Goal: Ask a question

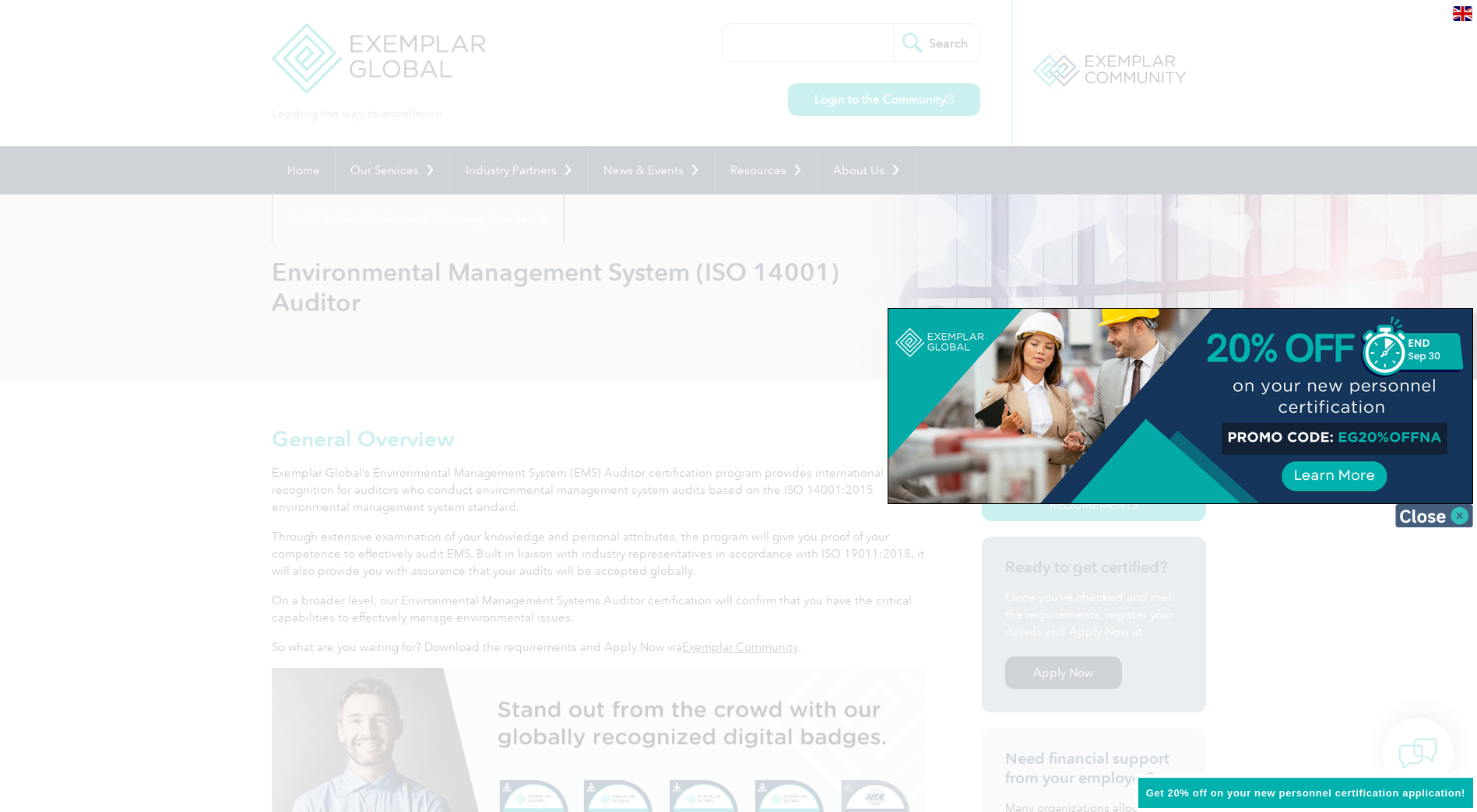
click at [1458, 521] on img at bounding box center [1434, 515] width 78 height 23
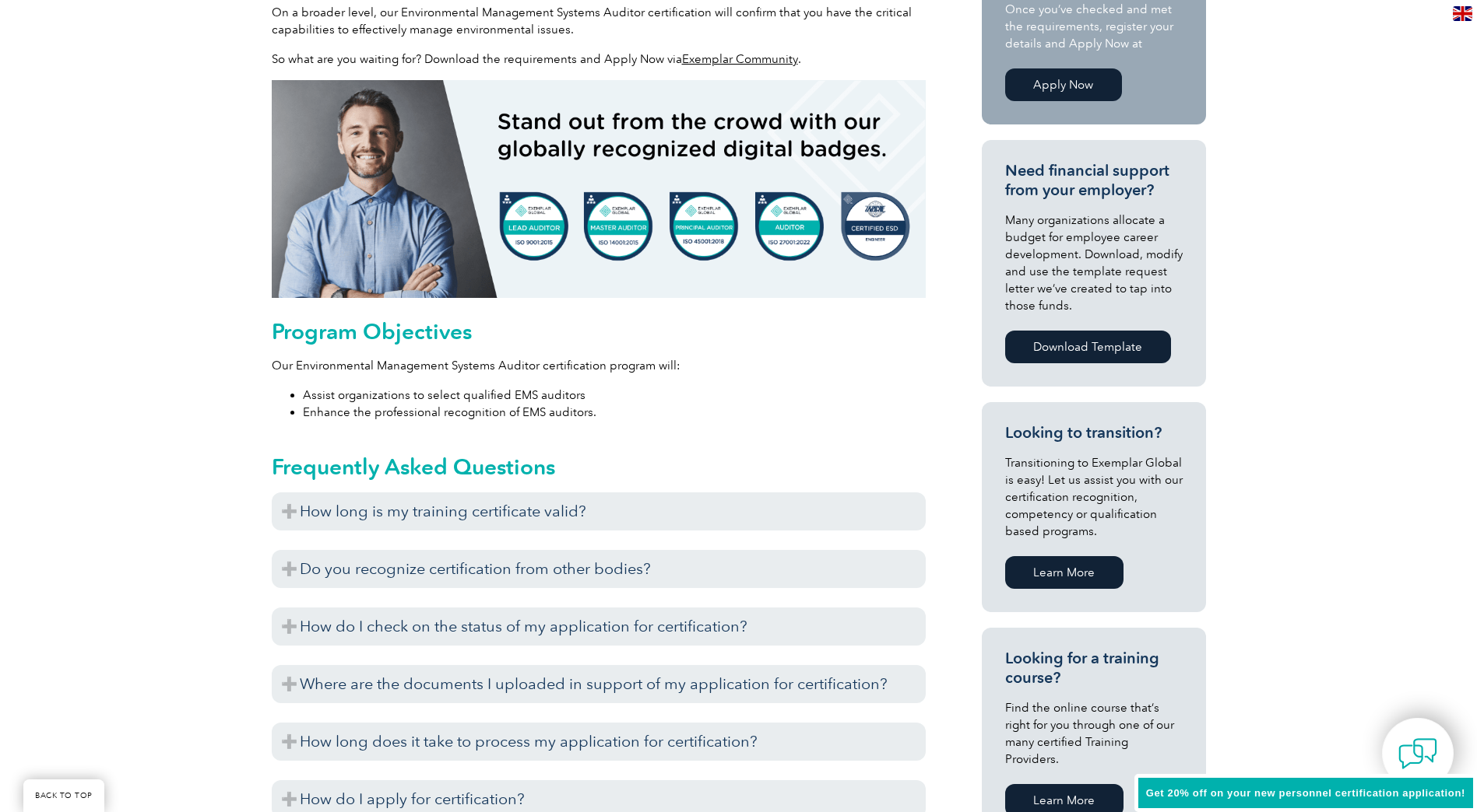
scroll to position [623, 0]
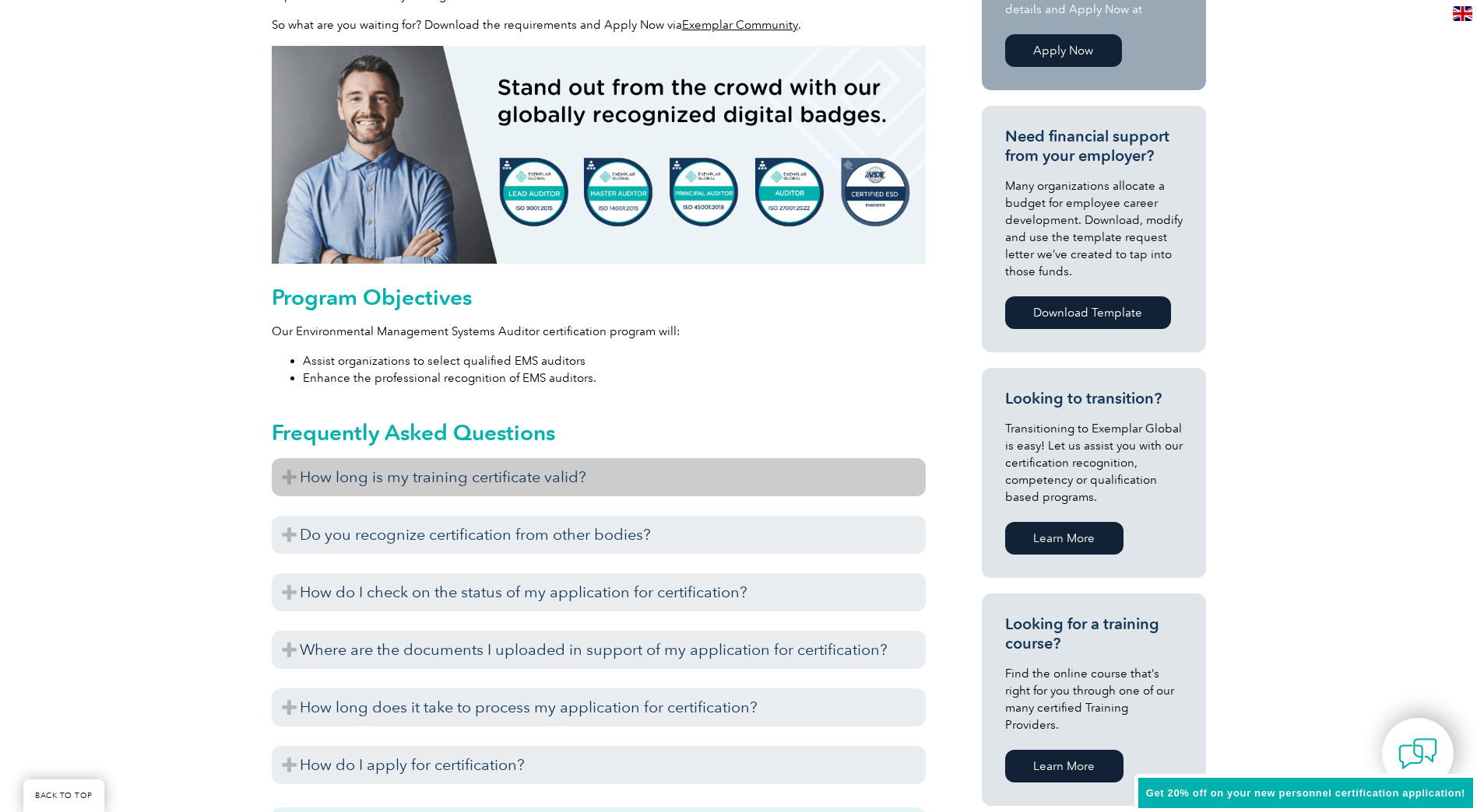
click at [458, 475] on h3 "How long is my training certificate valid?" at bounding box center [598, 478] width 653 height 39
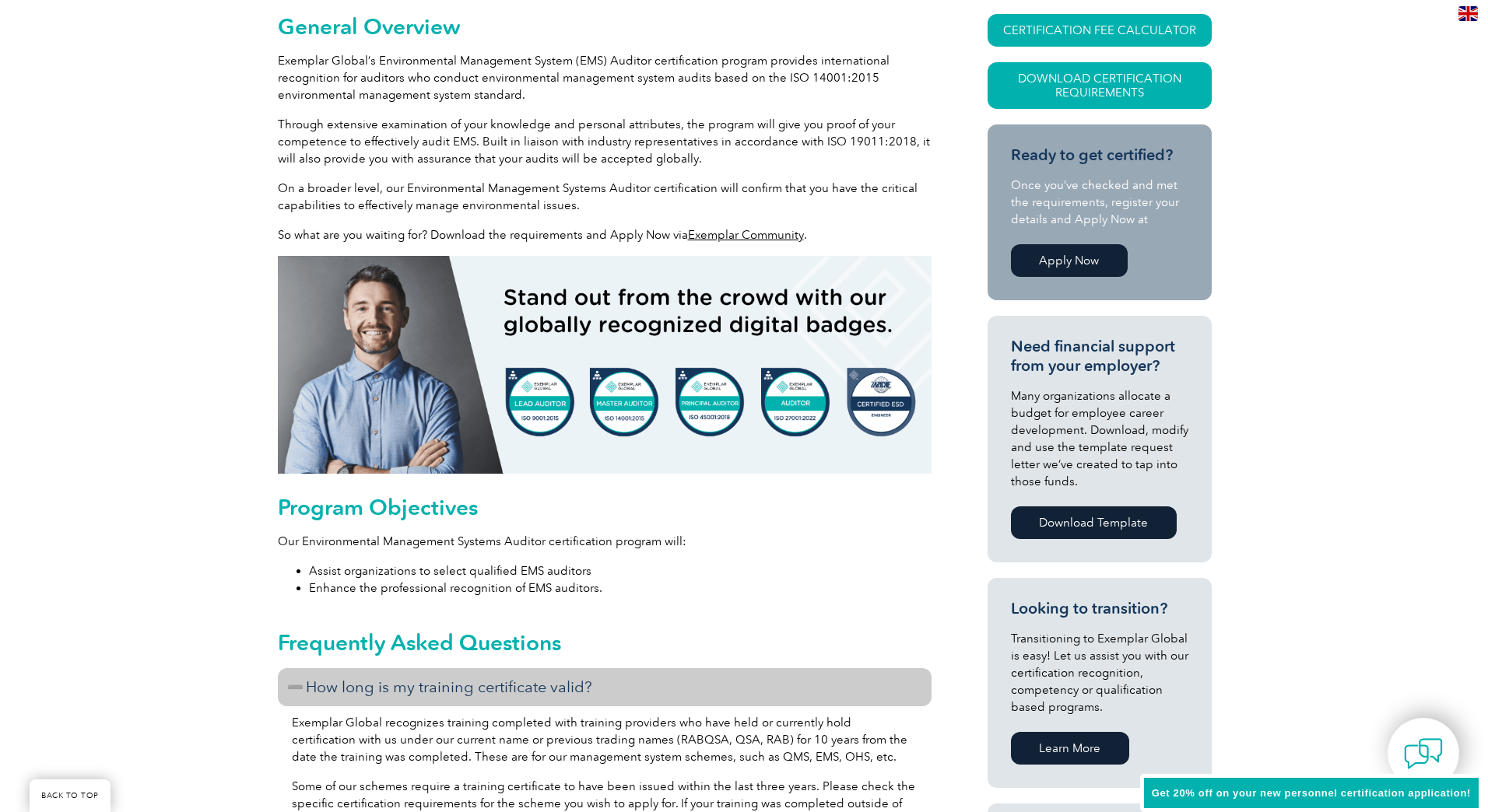
scroll to position [389, 0]
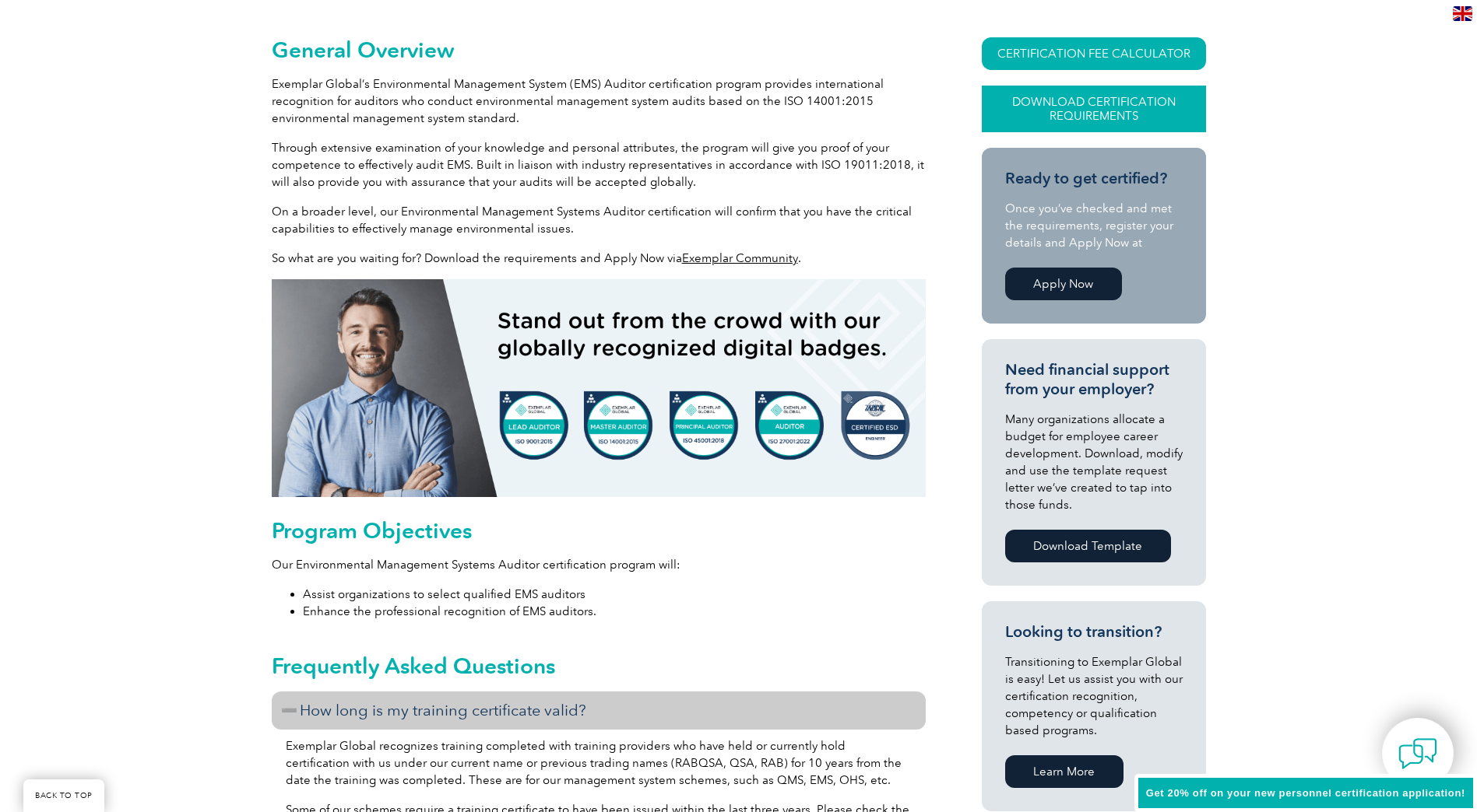
click at [1089, 109] on link "Download Certification Requirements" at bounding box center [1094, 108] width 224 height 47
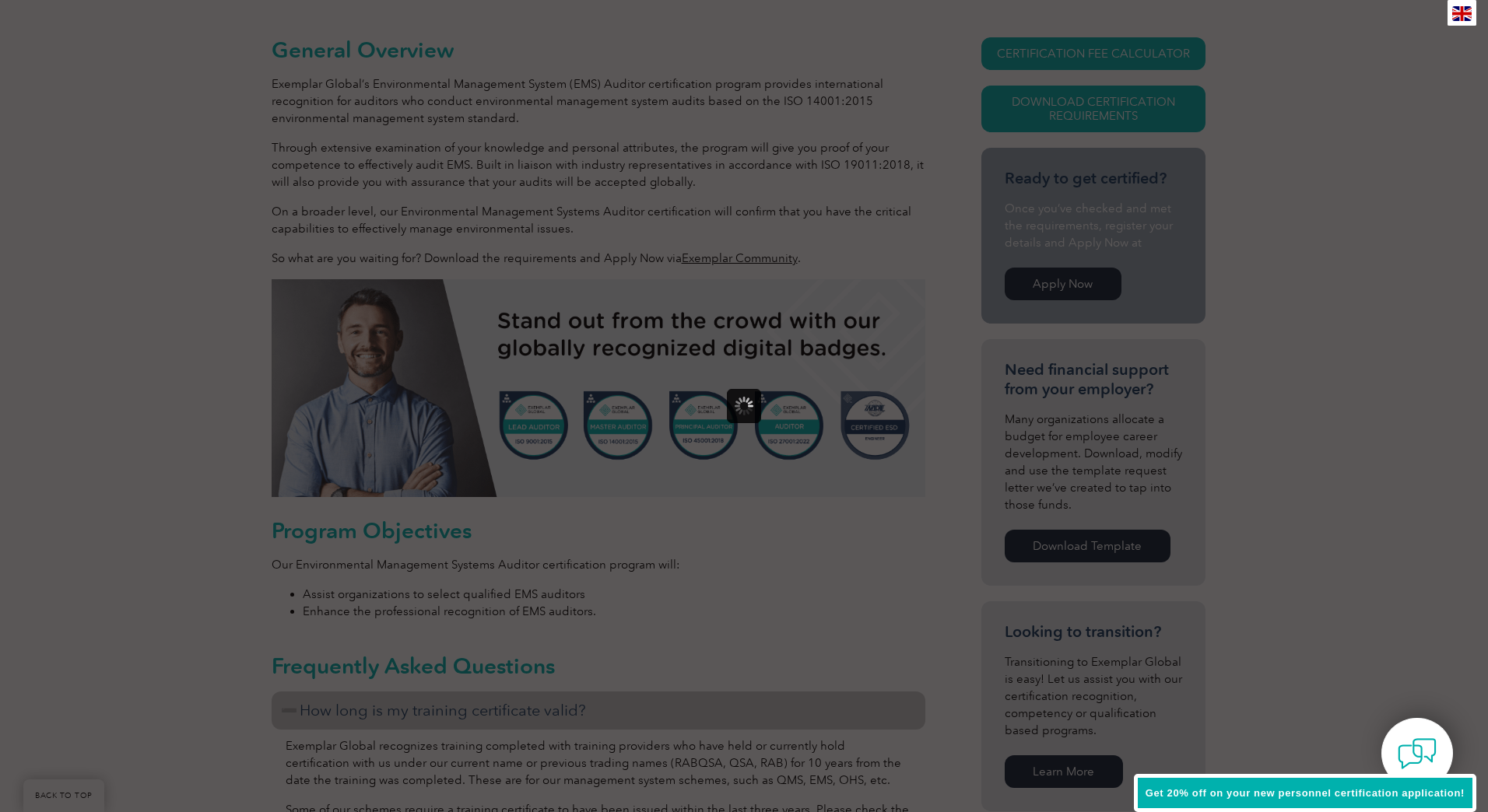
scroll to position [0, 0]
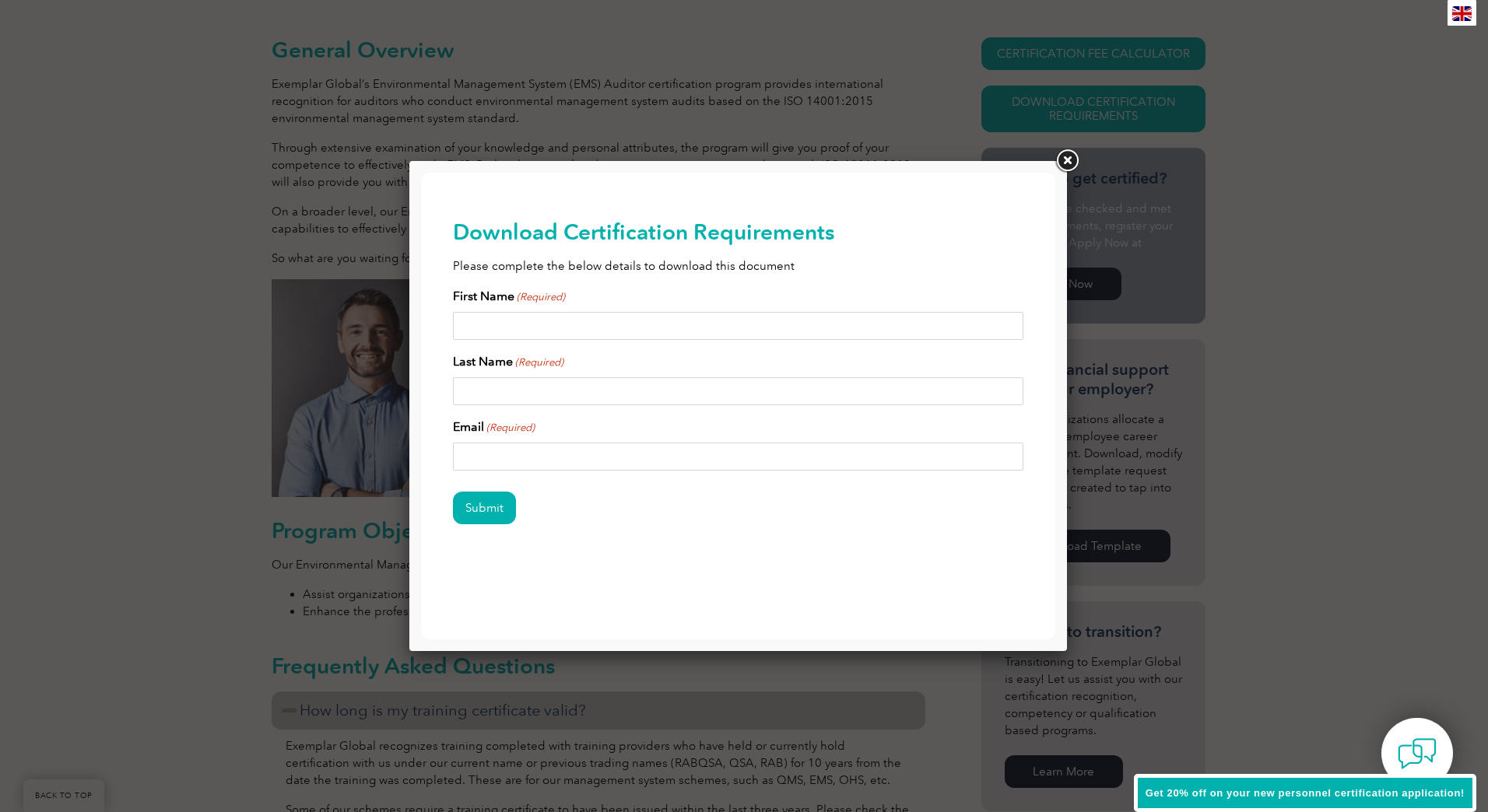
click at [626, 330] on input "First Name (Required)" at bounding box center [739, 326] width 572 height 28
type input "Travis"
type input "Manning"
type input "[PERSON_NAME][EMAIL_ADDRESS][PERSON_NAME][DOMAIN_NAME]"
click at [487, 519] on input "Submit" at bounding box center [484, 508] width 63 height 33
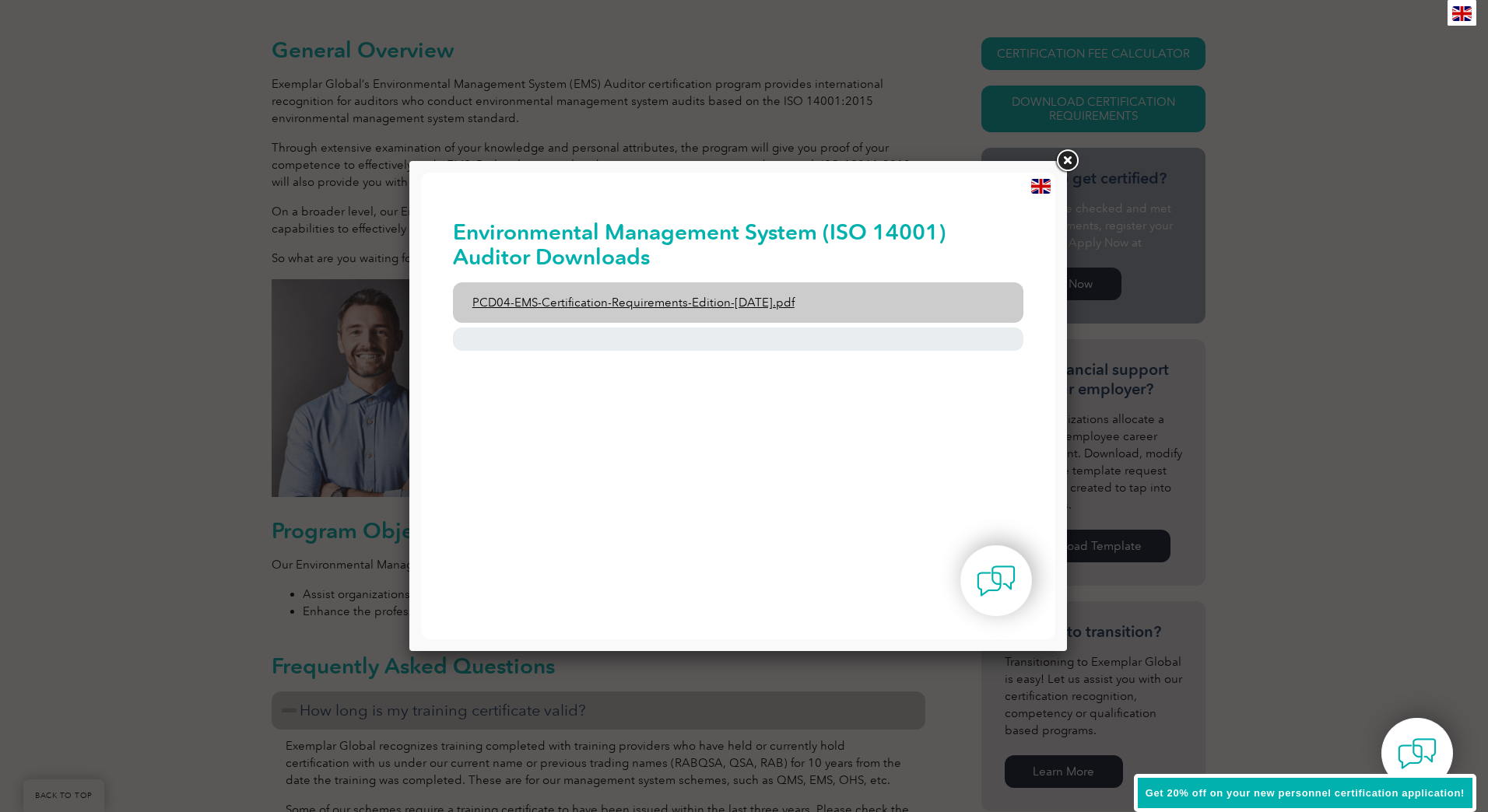
click at [642, 298] on link "PCD04-EMS-Certification-Requirements-Edition-2-April-2022.pdf" at bounding box center [739, 302] width 572 height 40
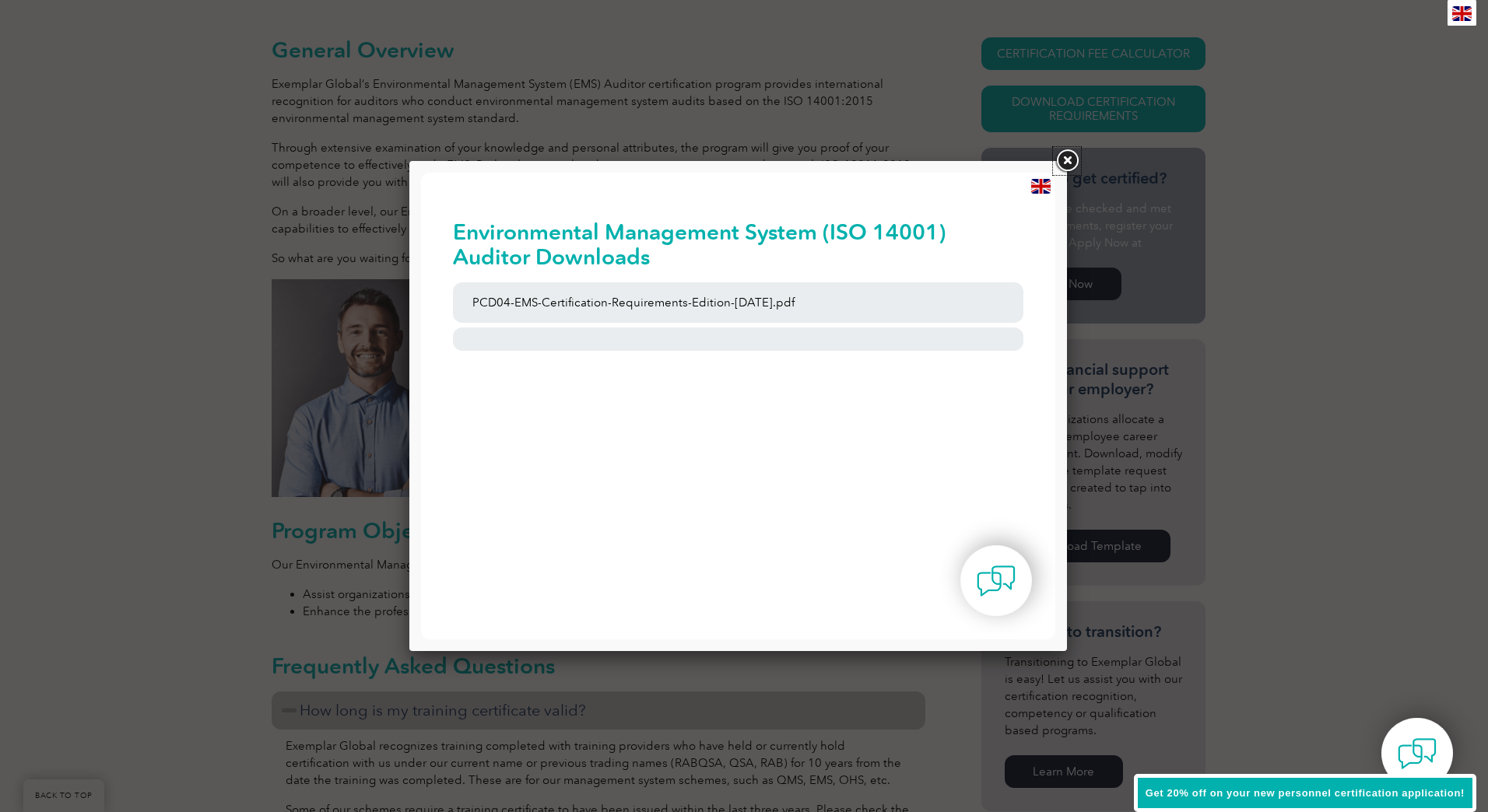
click at [1070, 164] on link at bounding box center [1067, 161] width 28 height 28
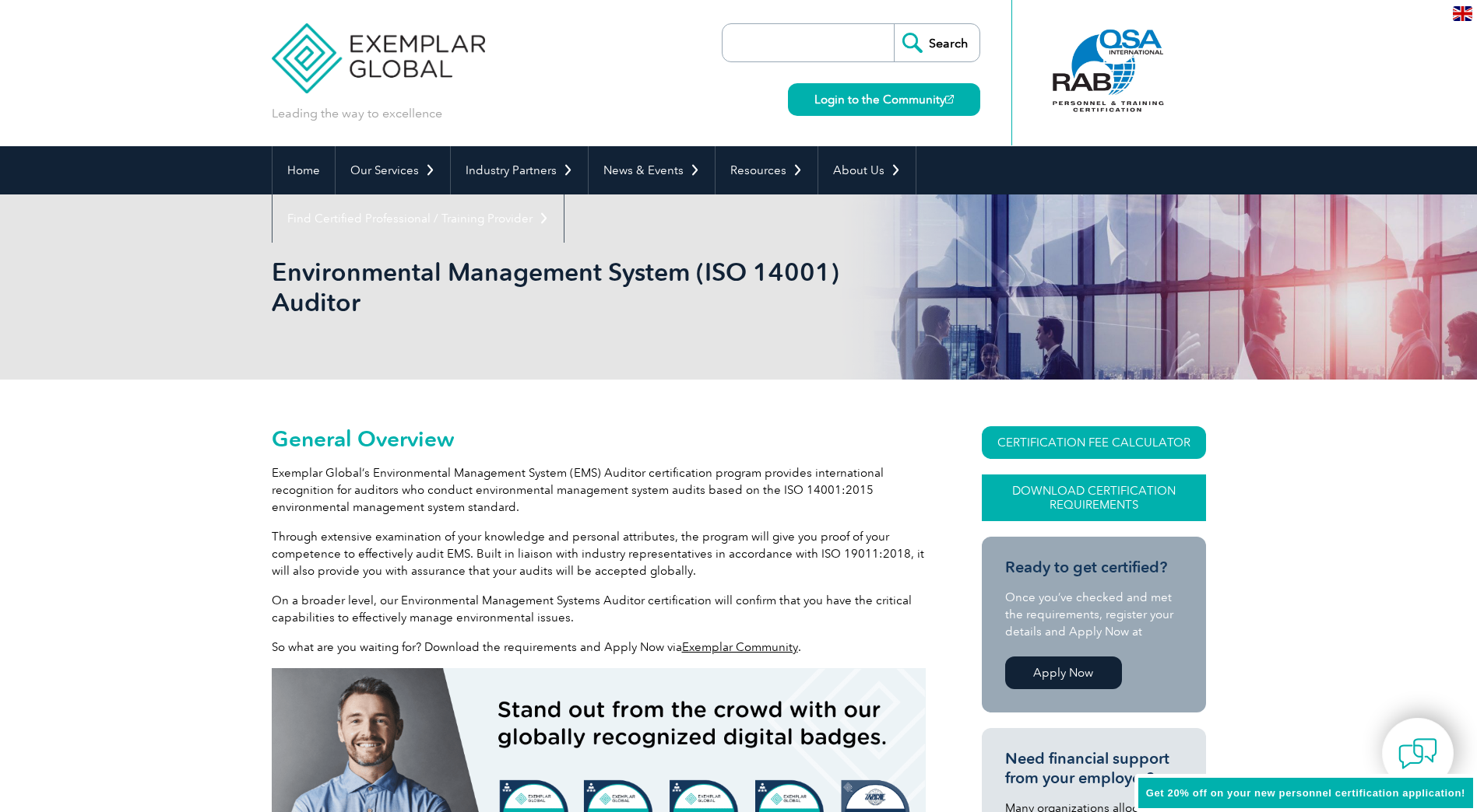
click at [1081, 498] on link "Download Certification Requirements" at bounding box center [1094, 498] width 224 height 47
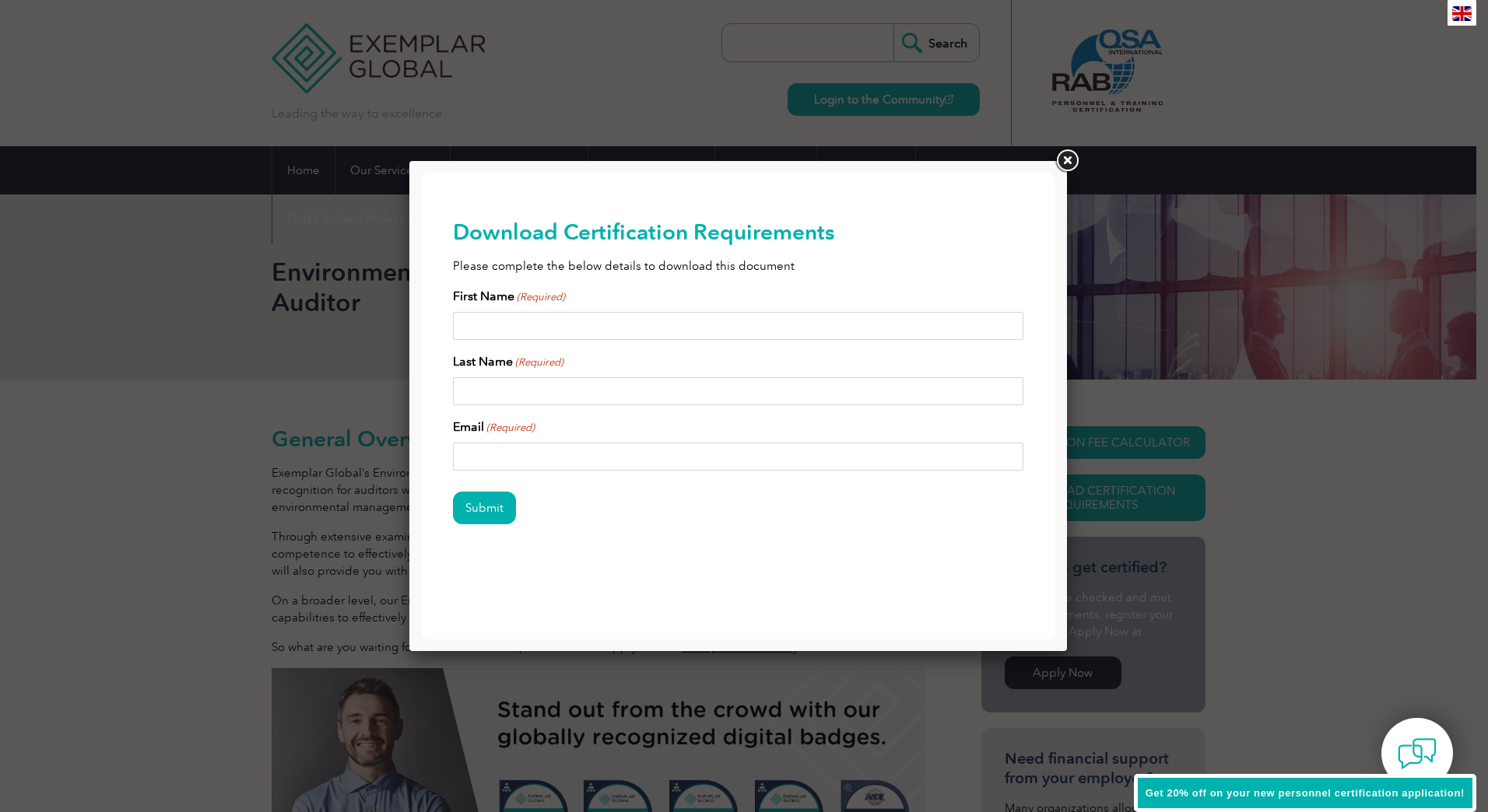
click at [632, 332] on input "First Name (Required)" at bounding box center [739, 326] width 572 height 28
type input "Travis"
type input "Manning"
type input "travis.manning@gulfstream.com"
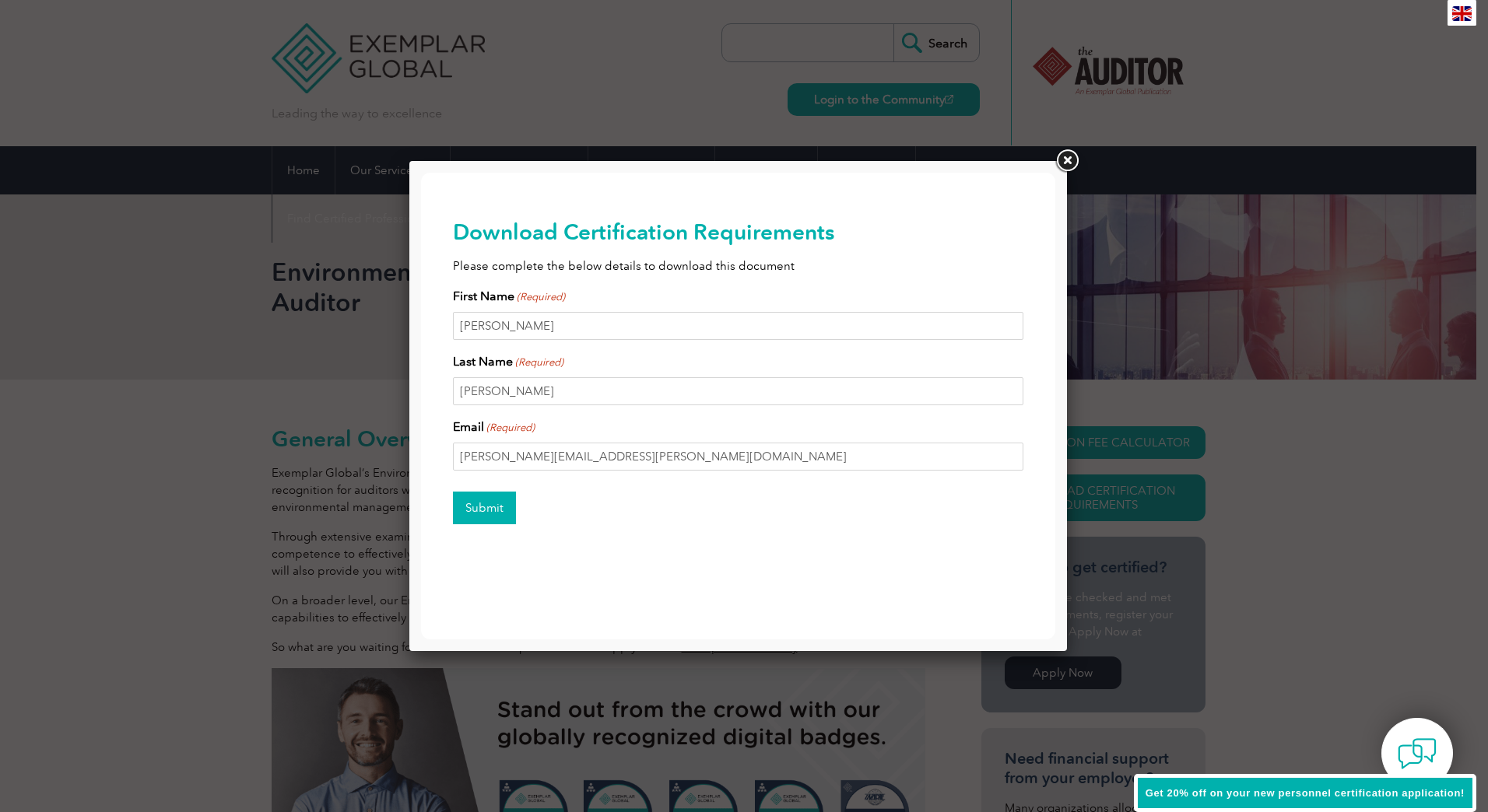
click at [501, 497] on input "Submit" at bounding box center [484, 508] width 63 height 33
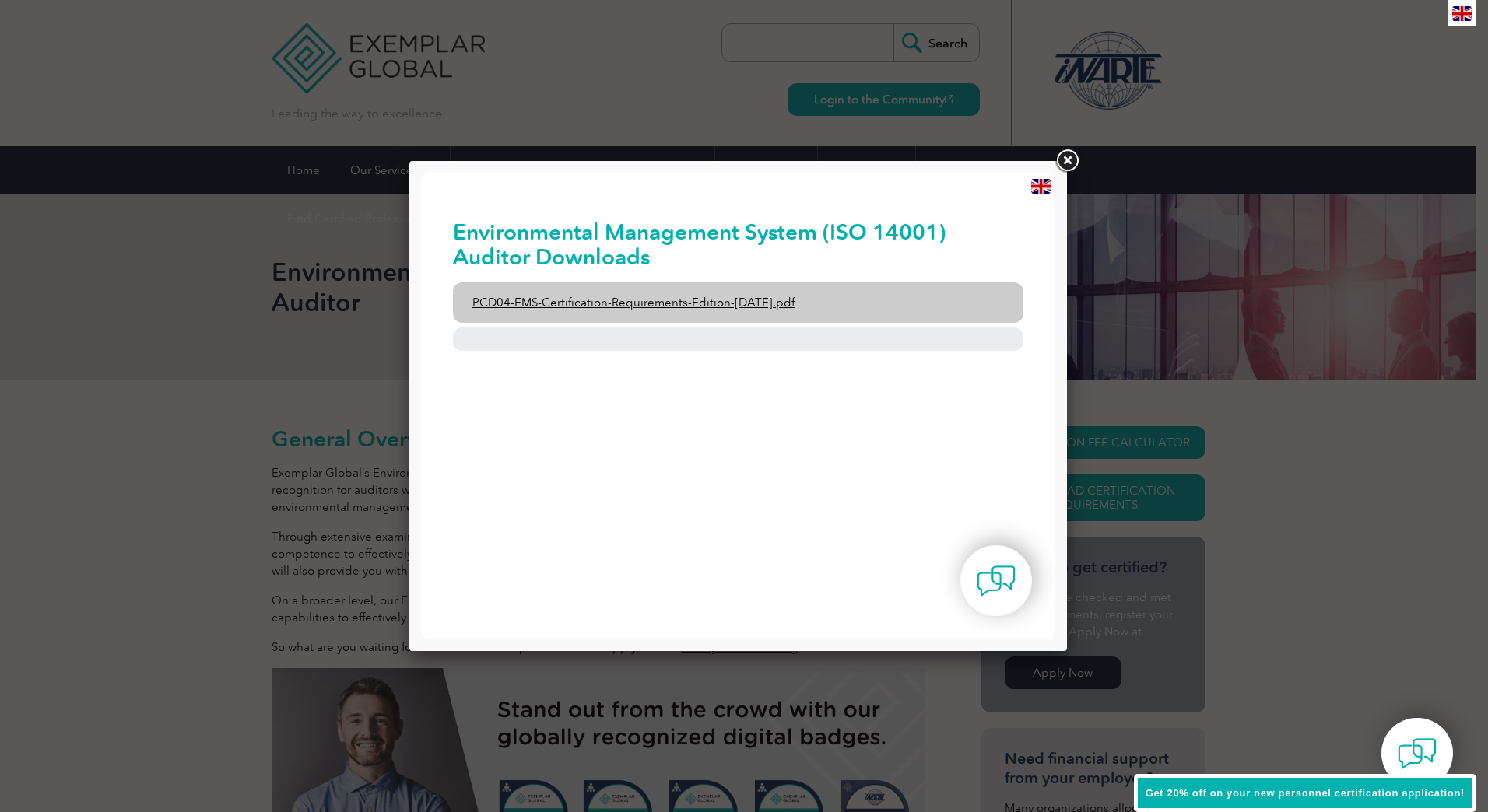
click at [681, 299] on link "PCD04-EMS-Certification-Requirements-Edition-2-April-2022.pdf" at bounding box center [739, 302] width 572 height 40
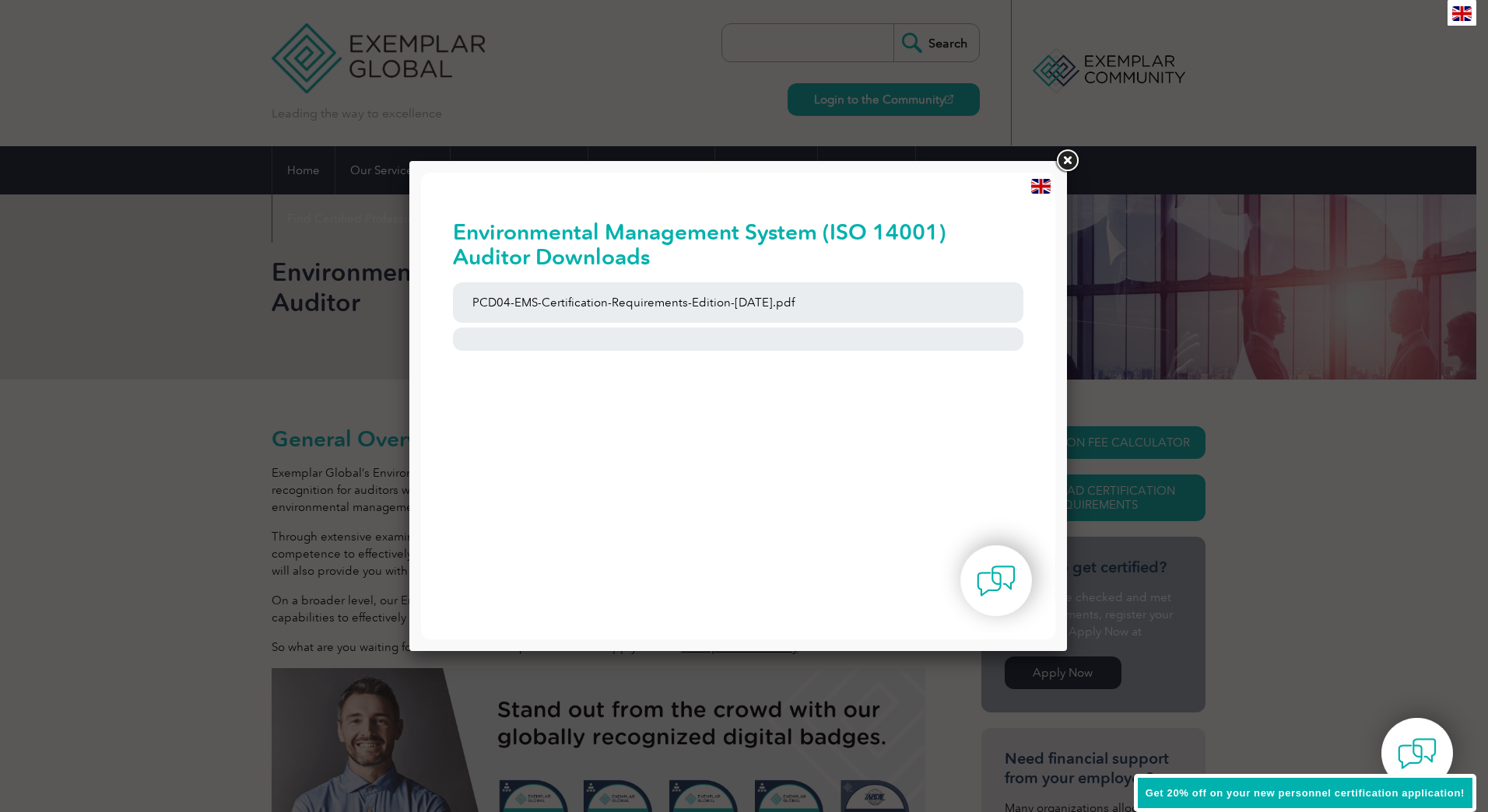
click at [1060, 158] on link at bounding box center [1067, 161] width 28 height 28
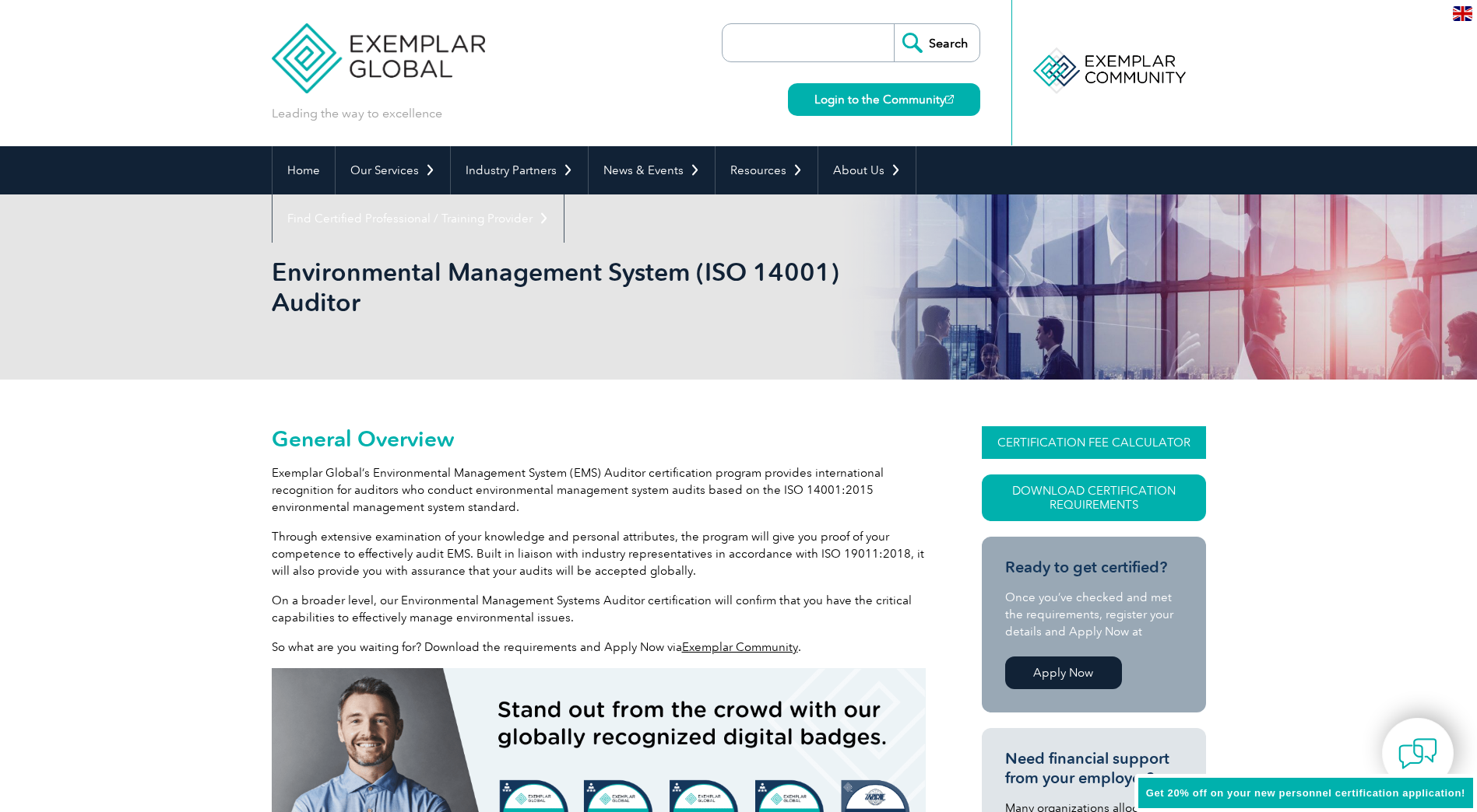
click at [1095, 442] on link "CERTIFICATION FEE CALCULATOR" at bounding box center [1094, 443] width 224 height 33
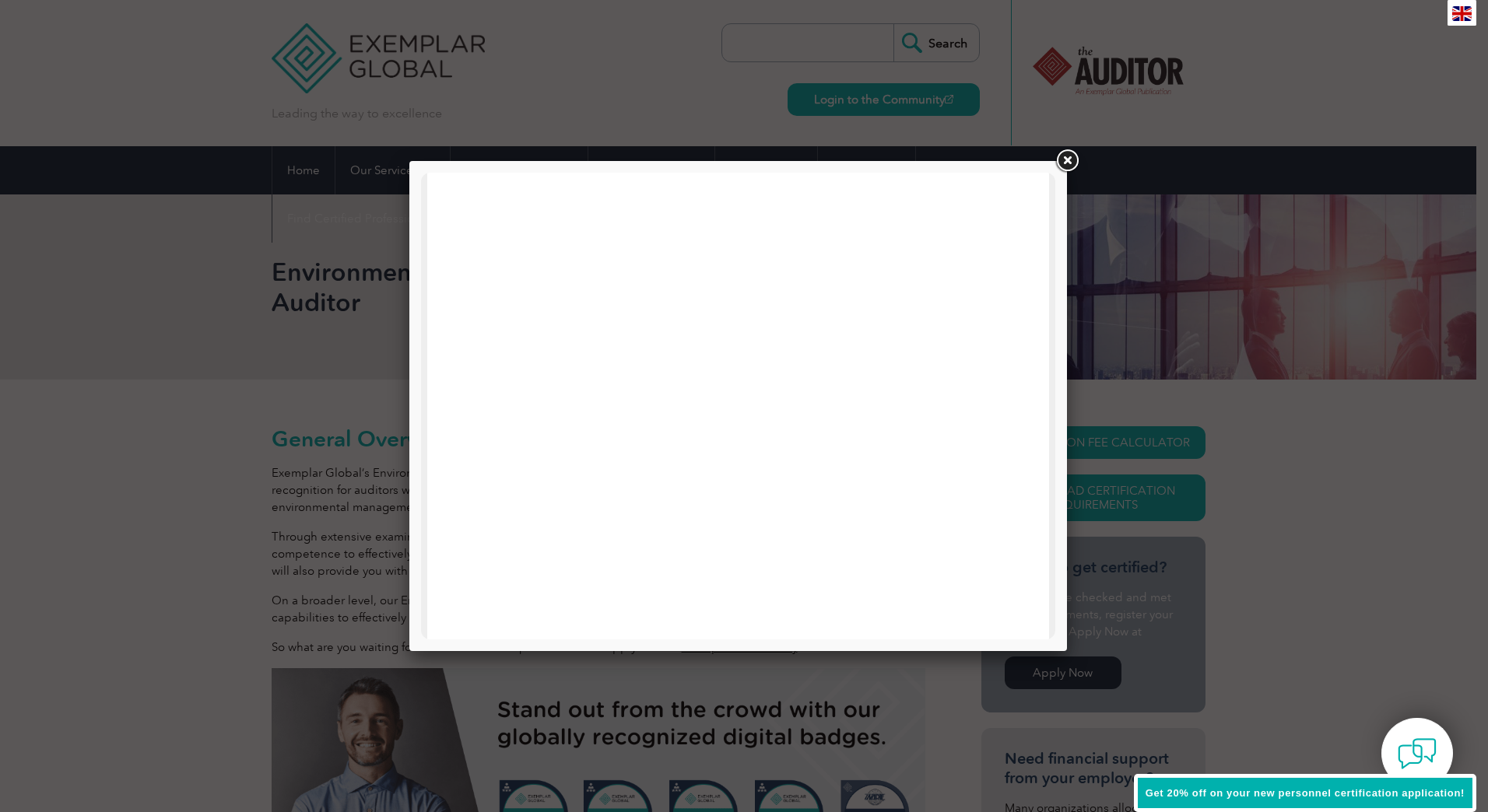
scroll to position [742, 0]
click at [1068, 162] on link at bounding box center [1067, 161] width 28 height 28
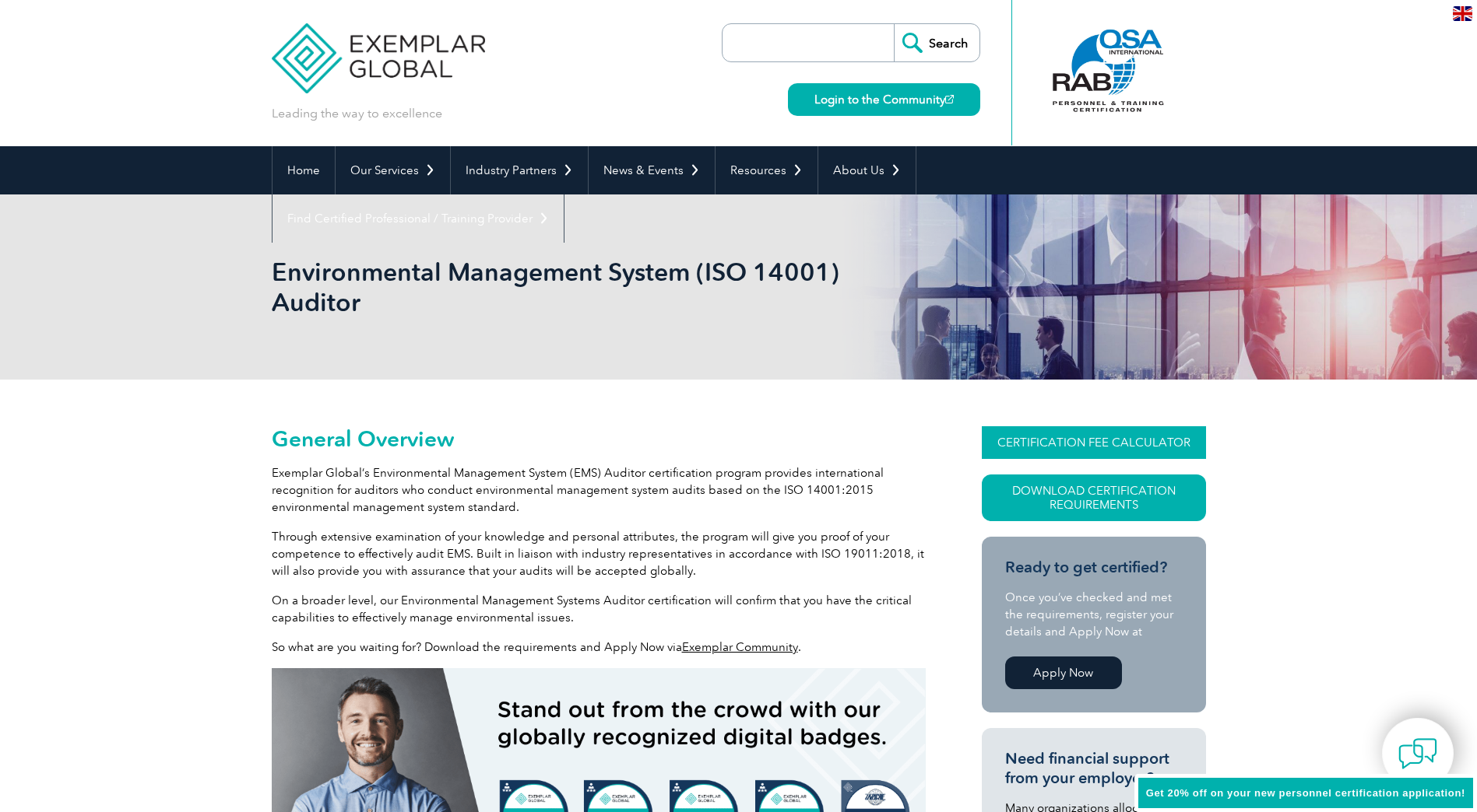
click at [1142, 441] on link "CERTIFICATION FEE CALCULATOR" at bounding box center [1094, 443] width 224 height 33
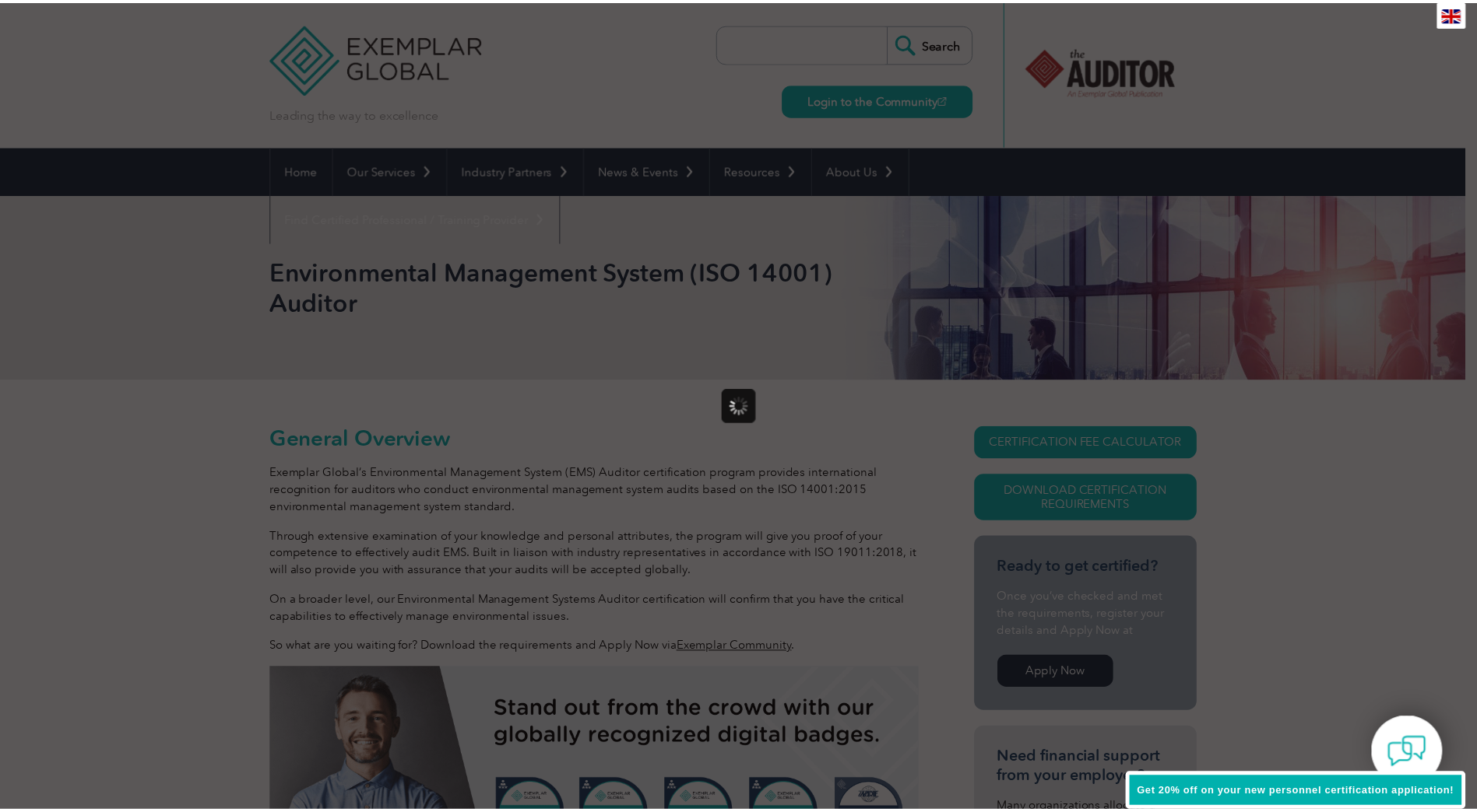
scroll to position [0, 0]
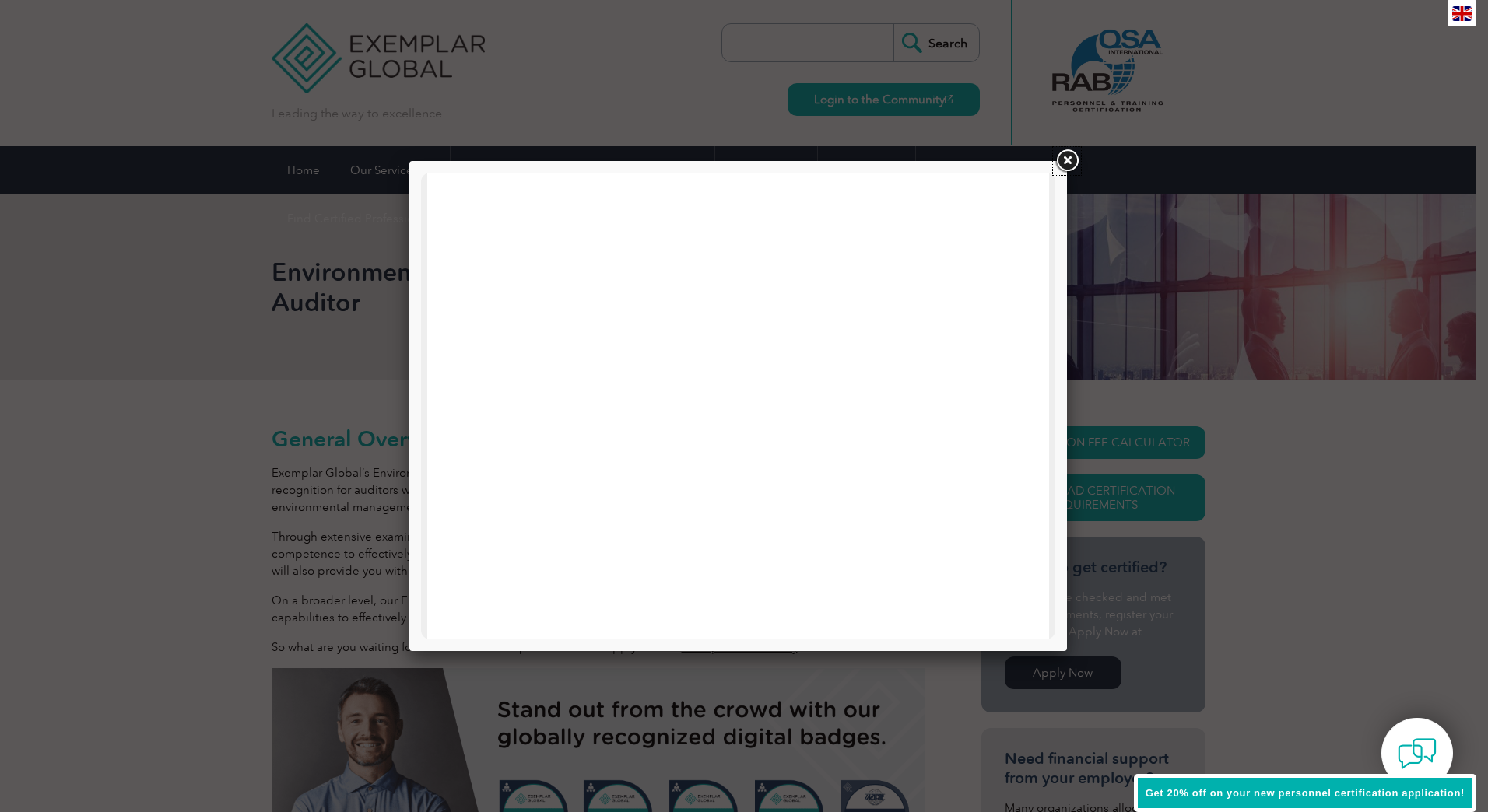
click at [1067, 164] on link at bounding box center [1067, 161] width 28 height 28
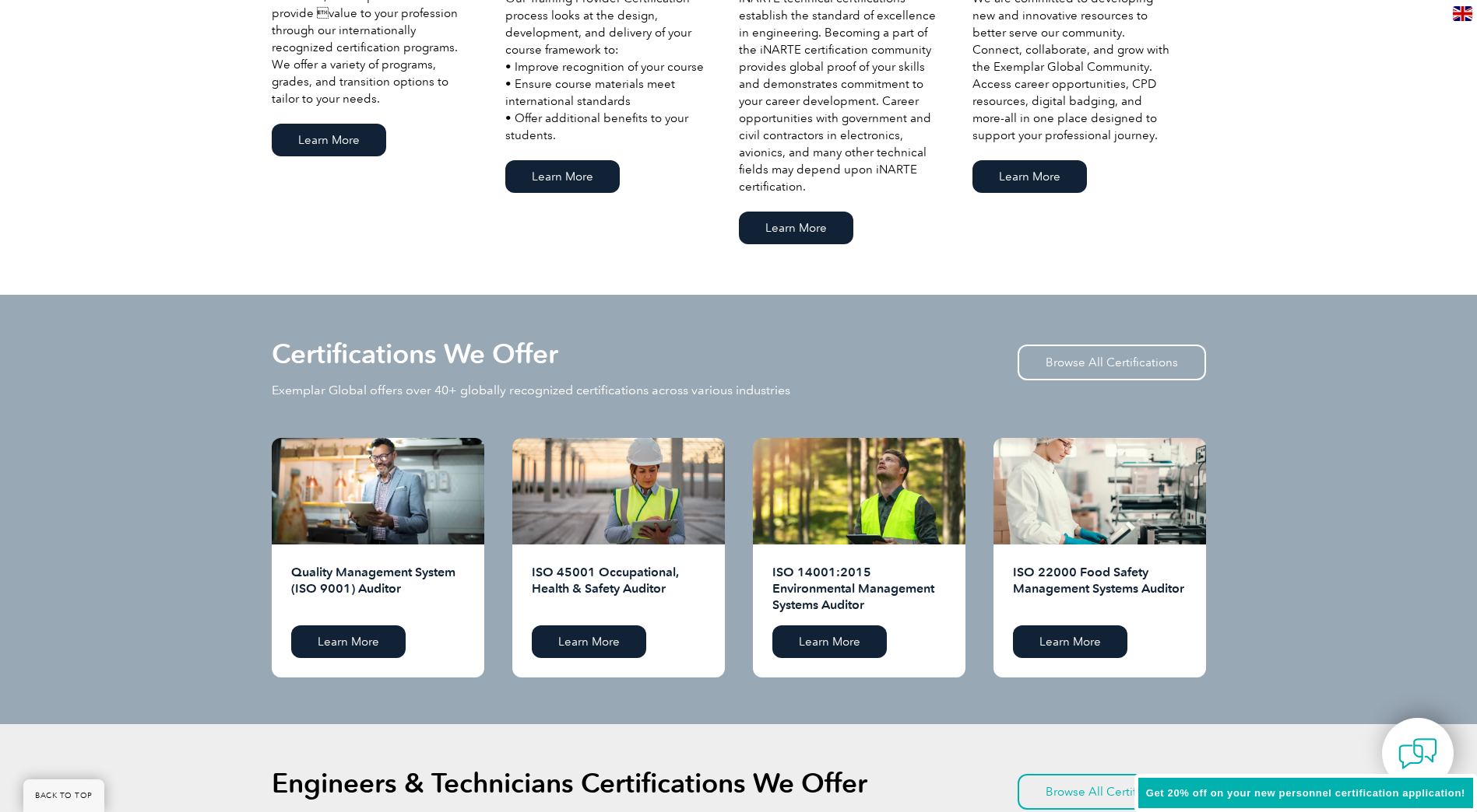
scroll to position [1401, 0]
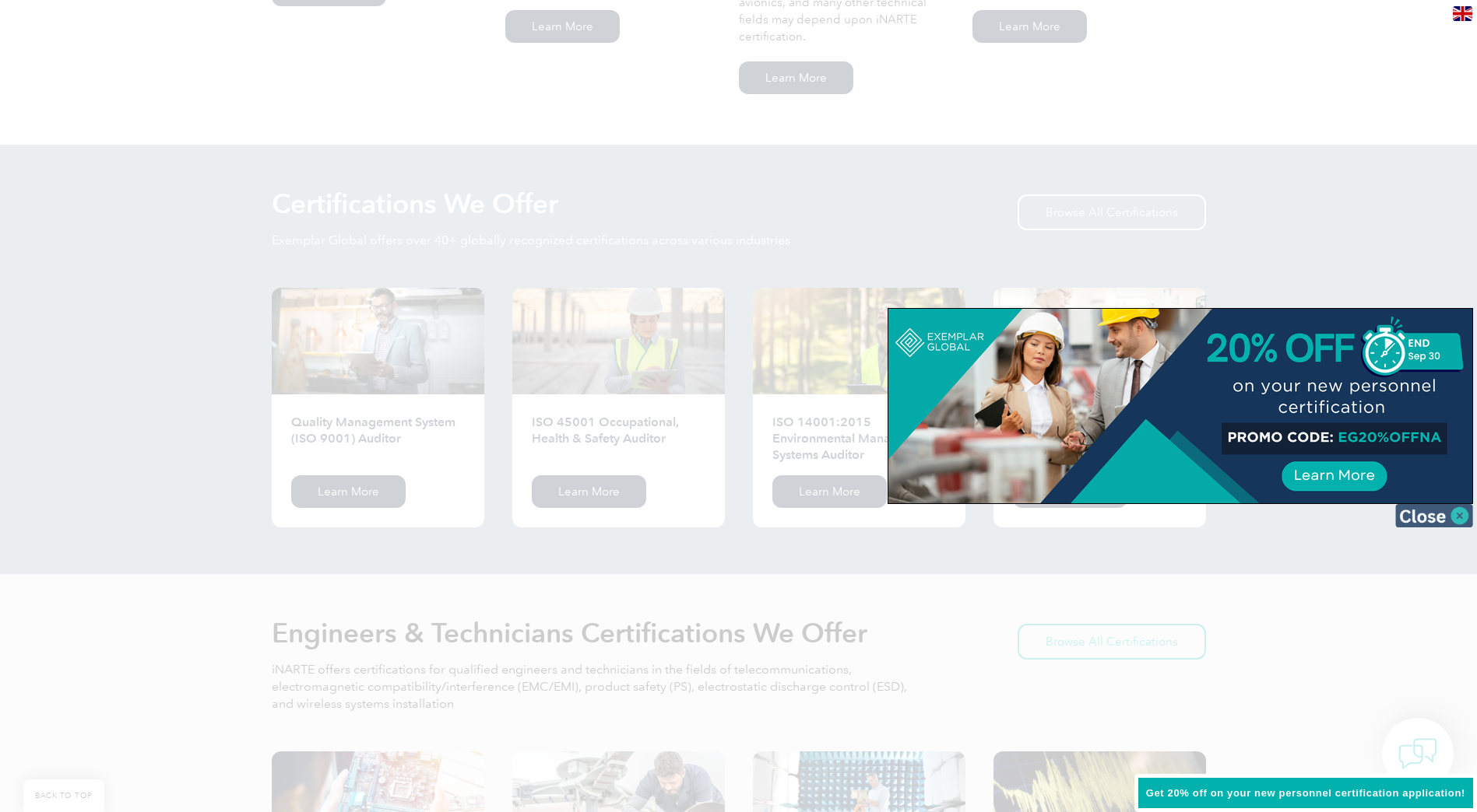
click at [1452, 522] on img at bounding box center [1434, 515] width 78 height 23
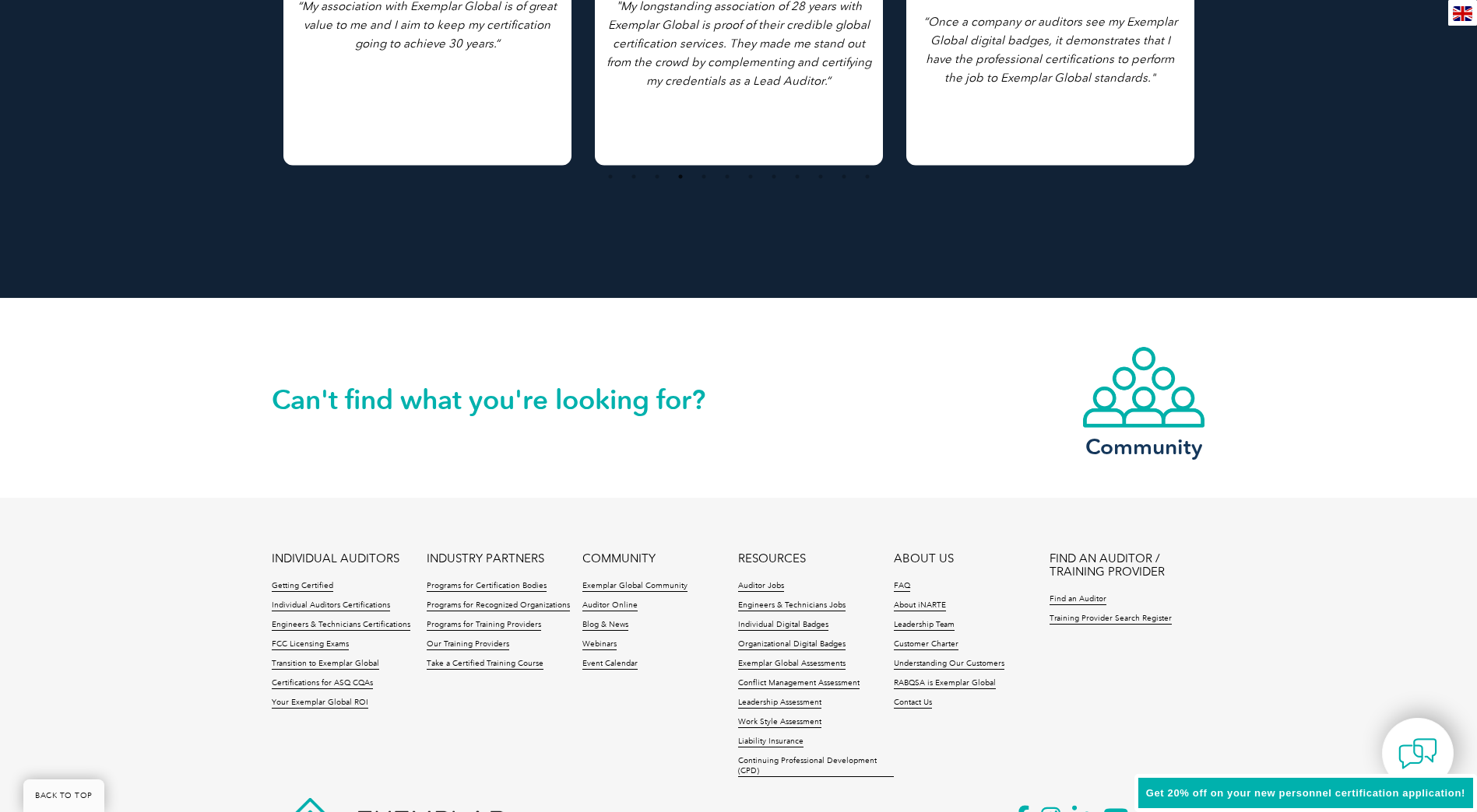
scroll to position [3345, 0]
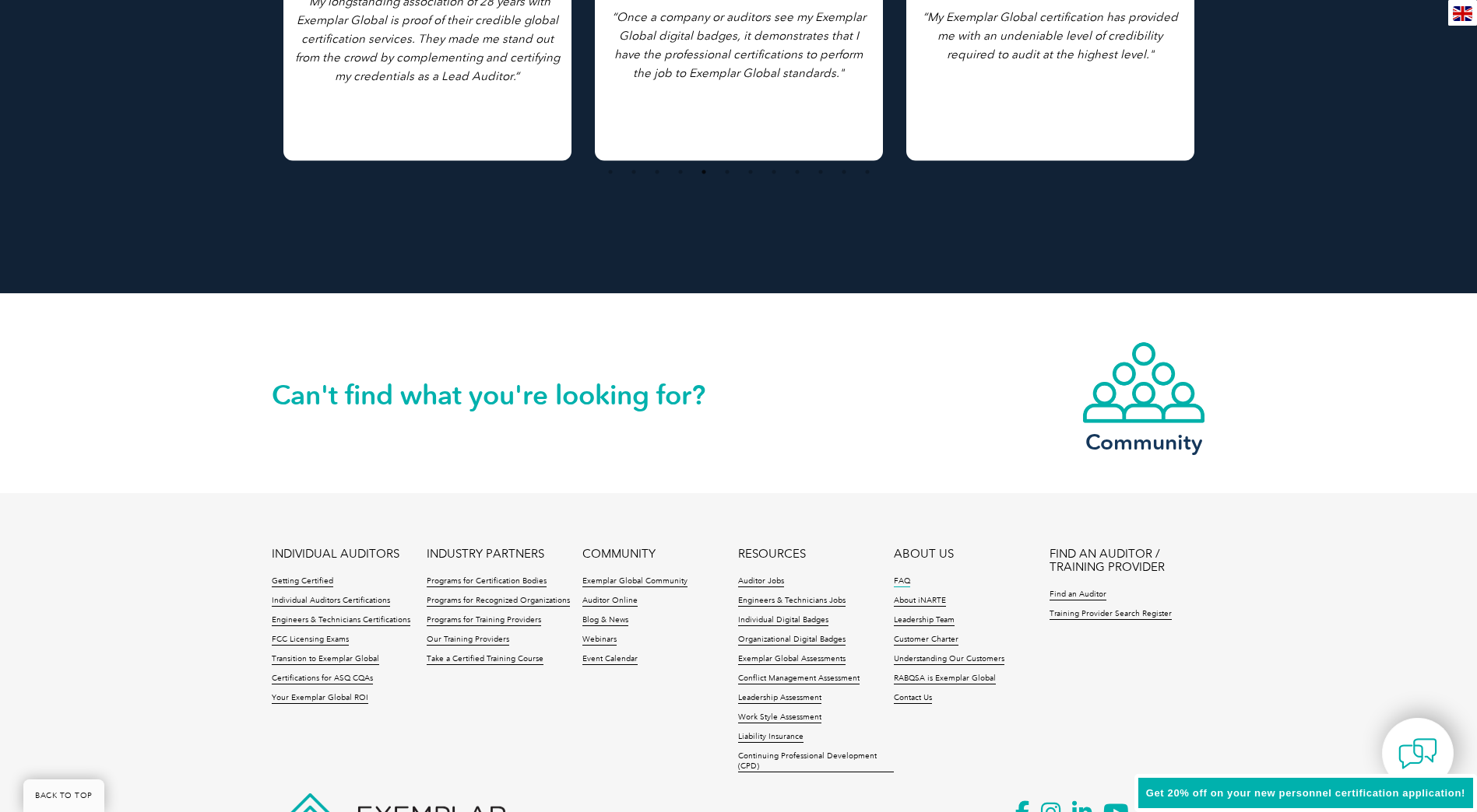
click at [905, 579] on link "FAQ" at bounding box center [902, 582] width 17 height 11
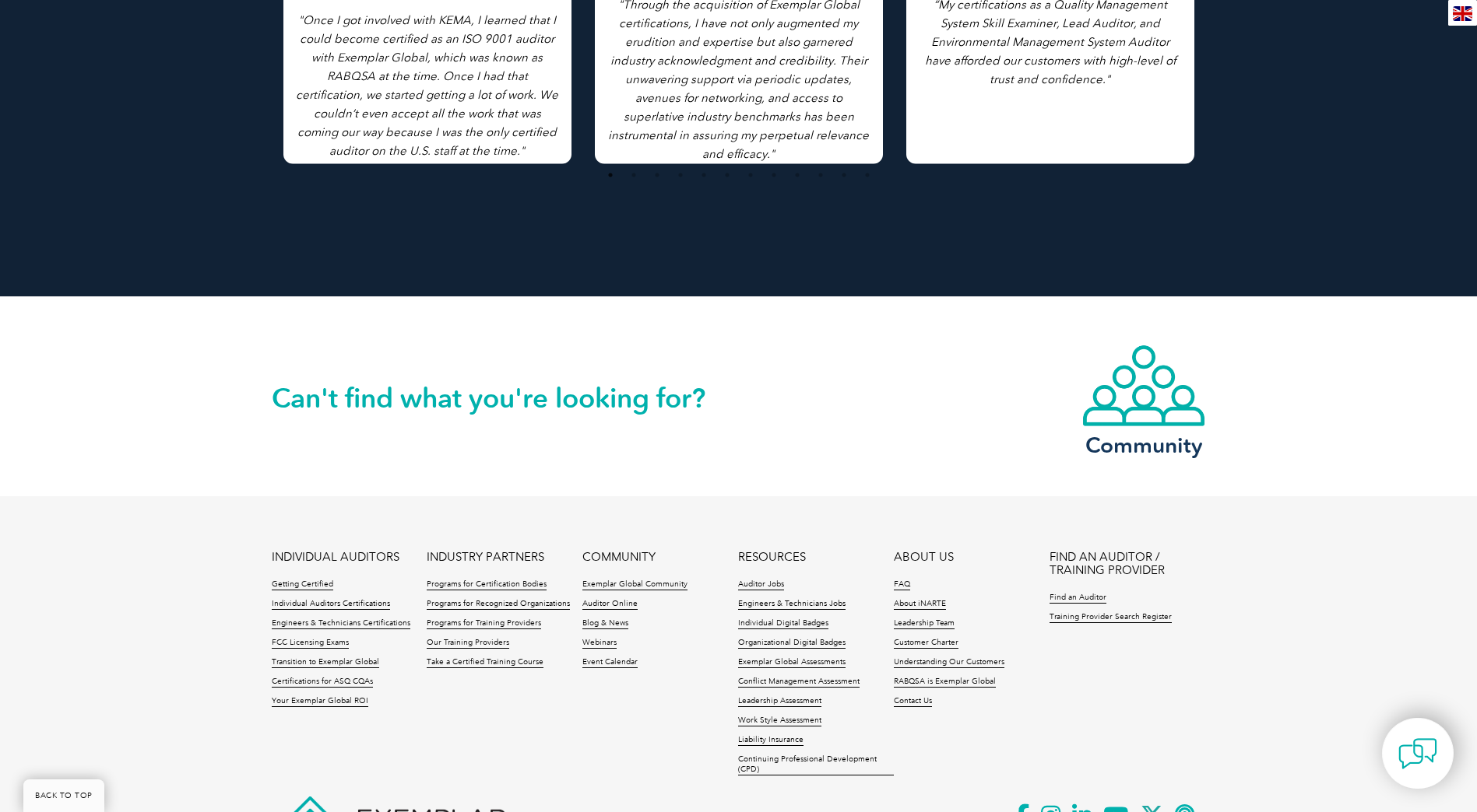
scroll to position [3345, 0]
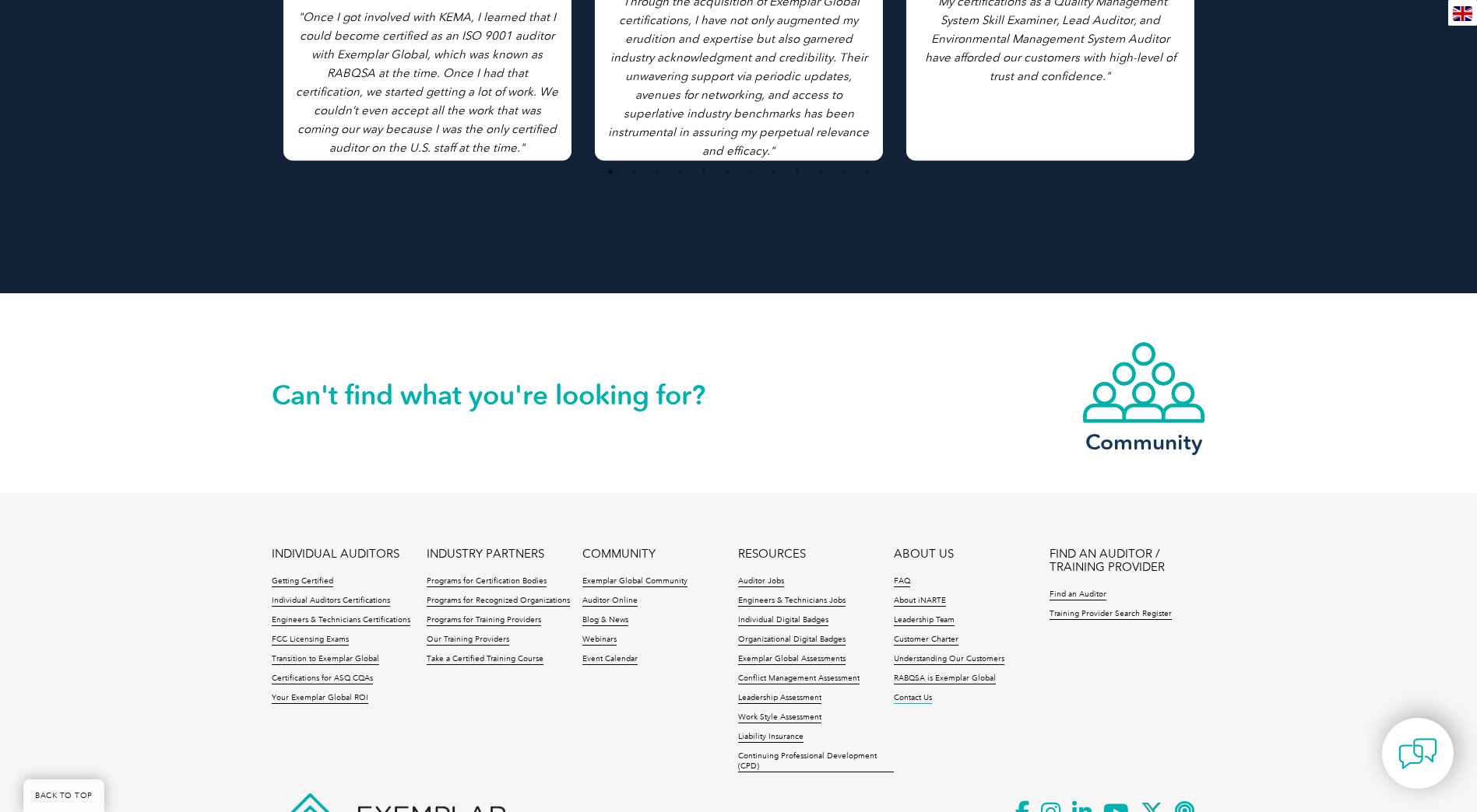
click at [901, 701] on link "Contact Us" at bounding box center [913, 699] width 39 height 11
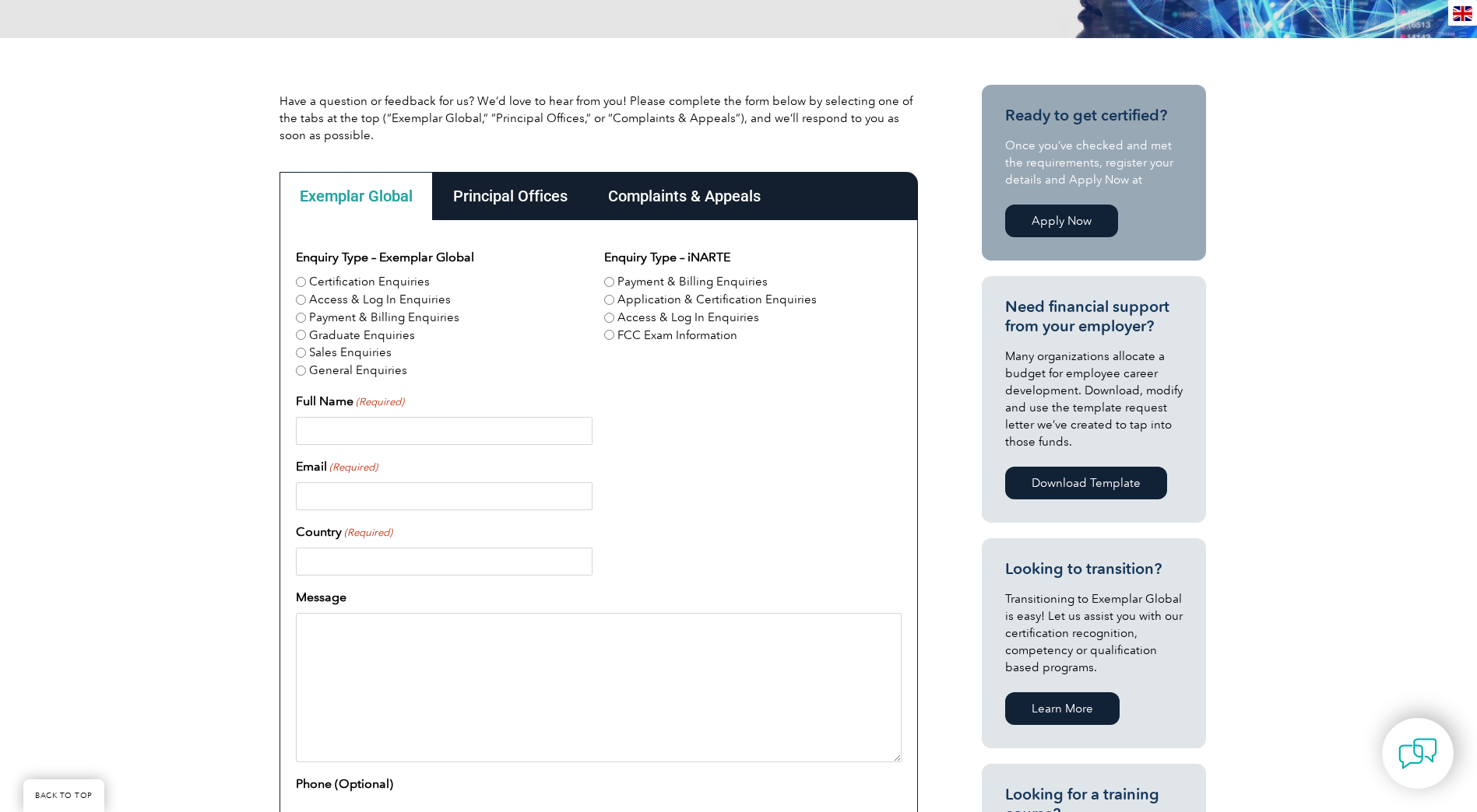
scroll to position [389, 0]
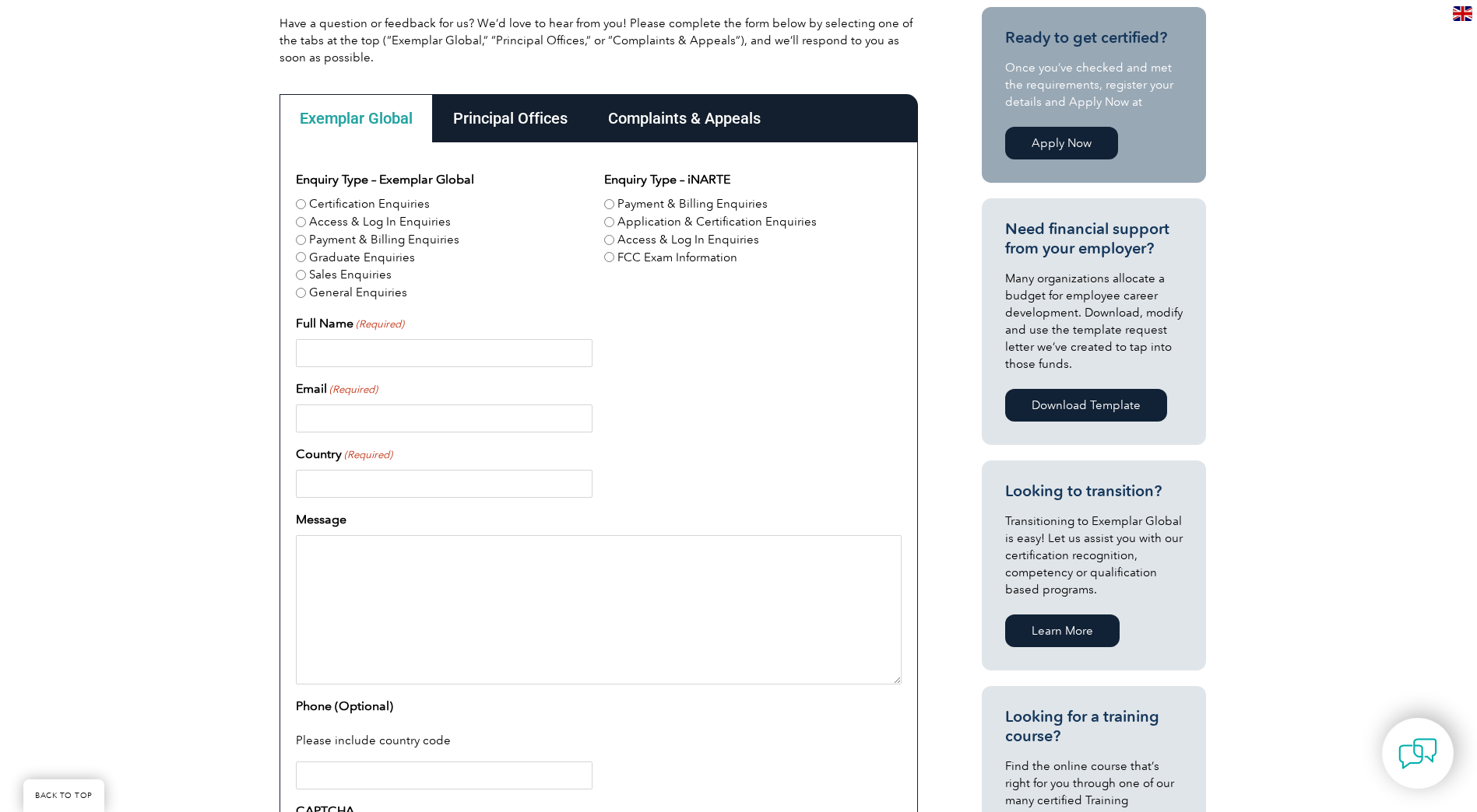
click at [301, 206] on input "Certification Enquiries" at bounding box center [301, 204] width 10 height 10
radio input "true"
click at [304, 237] on input "Payment & Billing Enquiries" at bounding box center [301, 240] width 10 height 10
radio input "true"
click at [300, 207] on input "Certification Enquiries" at bounding box center [301, 204] width 10 height 10
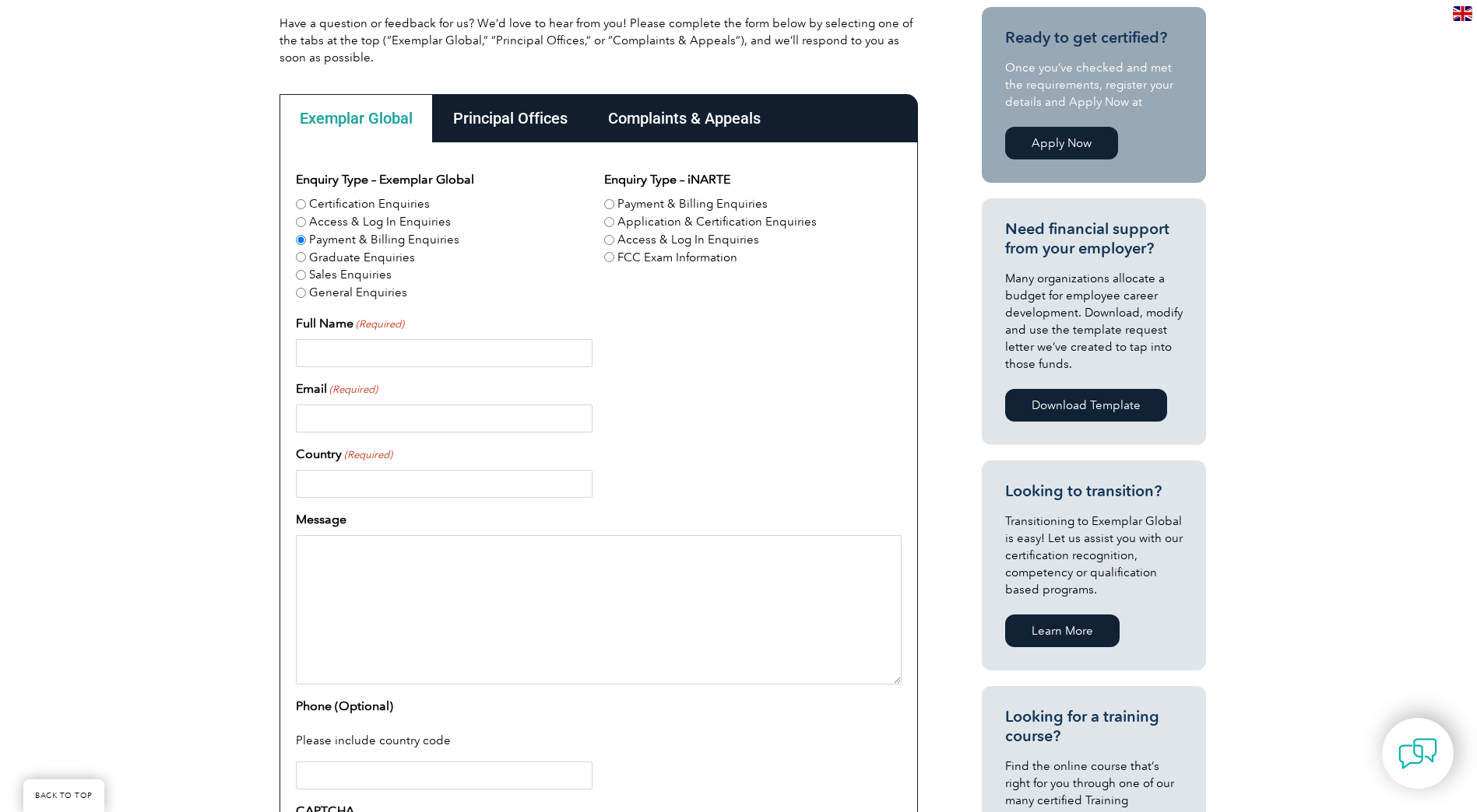
radio input "true"
click at [605, 203] on input "Payment & Billing Enquiries" at bounding box center [608, 204] width 10 height 10
radio input "true"
click at [605, 222] on input "Application & Certification Enquiries" at bounding box center [608, 221] width 10 height 10
radio input "true"
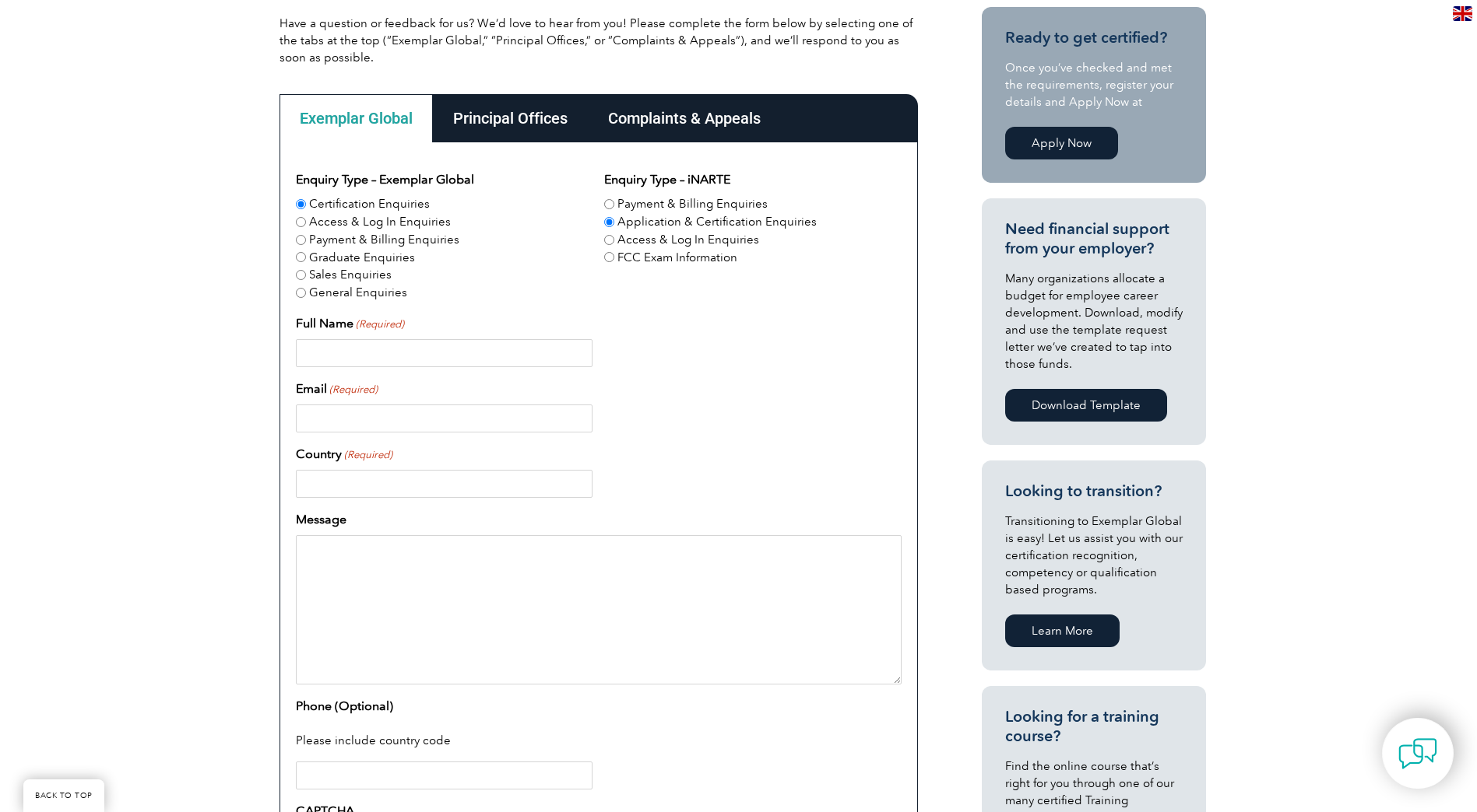
click at [461, 354] on input "Full Name (Required)" at bounding box center [444, 353] width 297 height 28
type input "[PERSON_NAME] [PERSON_NAME]"
type input "[PERSON_NAME][EMAIL_ADDRESS][PERSON_NAME][DOMAIN_NAME]"
type input "United States"
type input "9127841222"
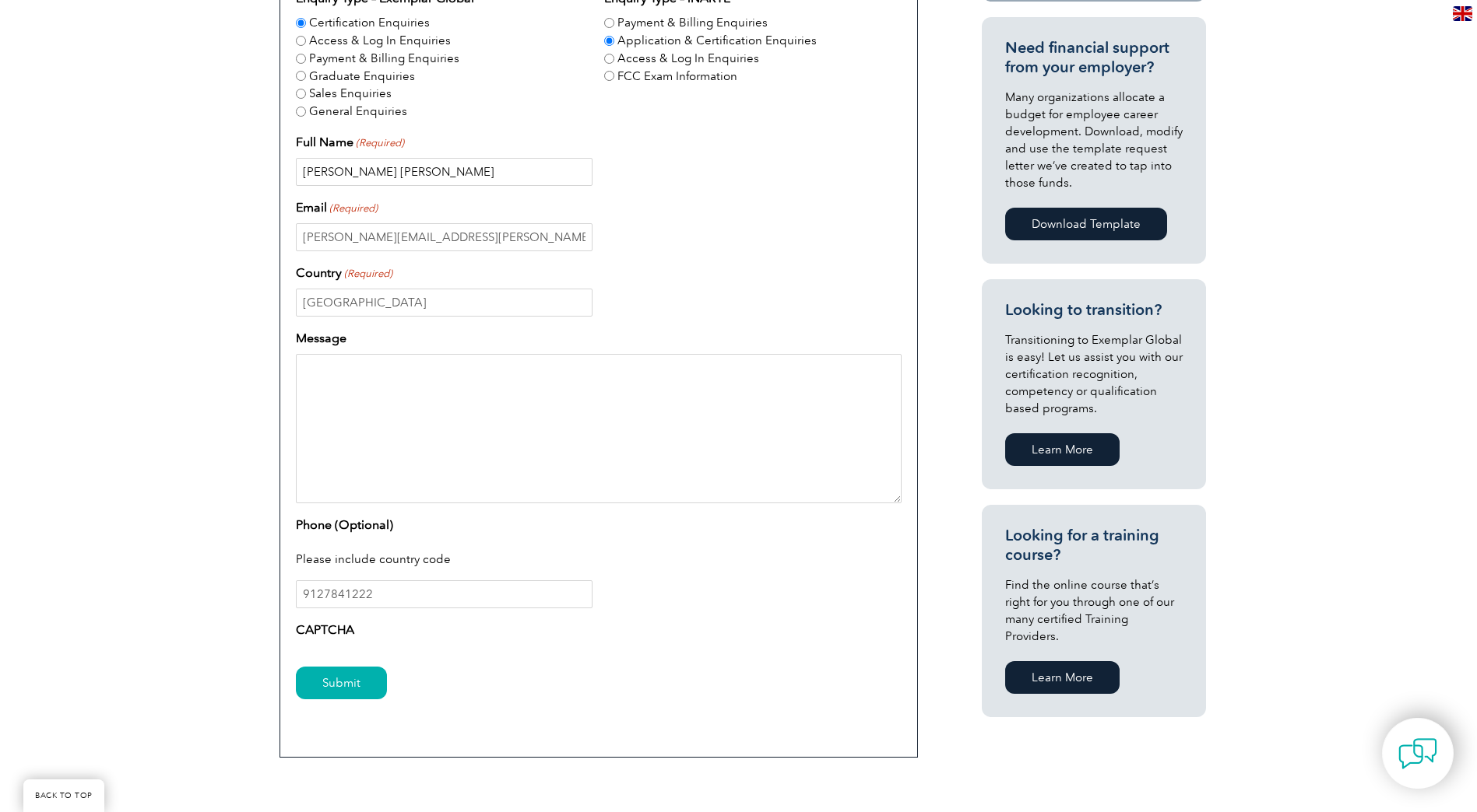
scroll to position [623, 0]
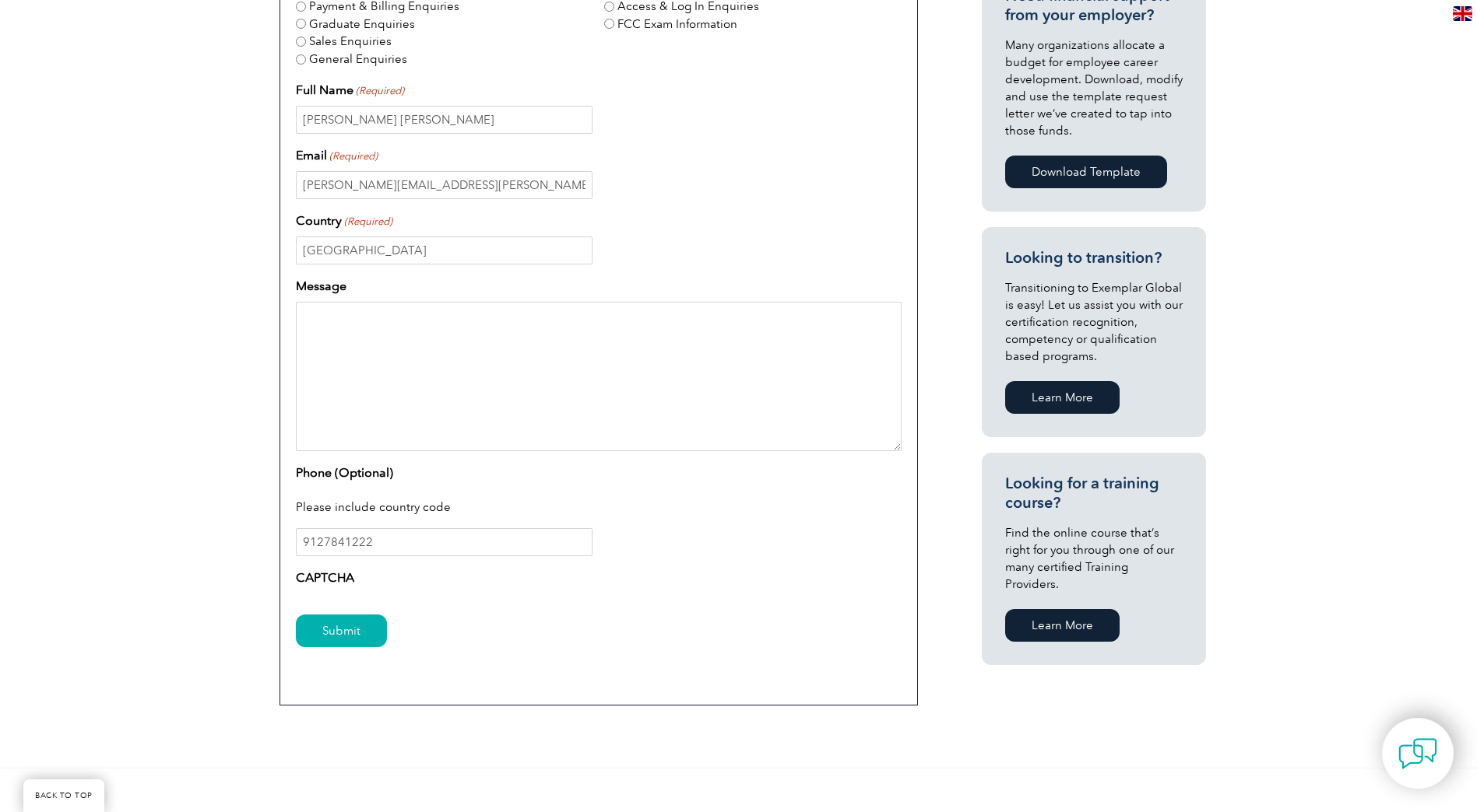
click at [383, 387] on textarea "Message" at bounding box center [598, 377] width 606 height 150
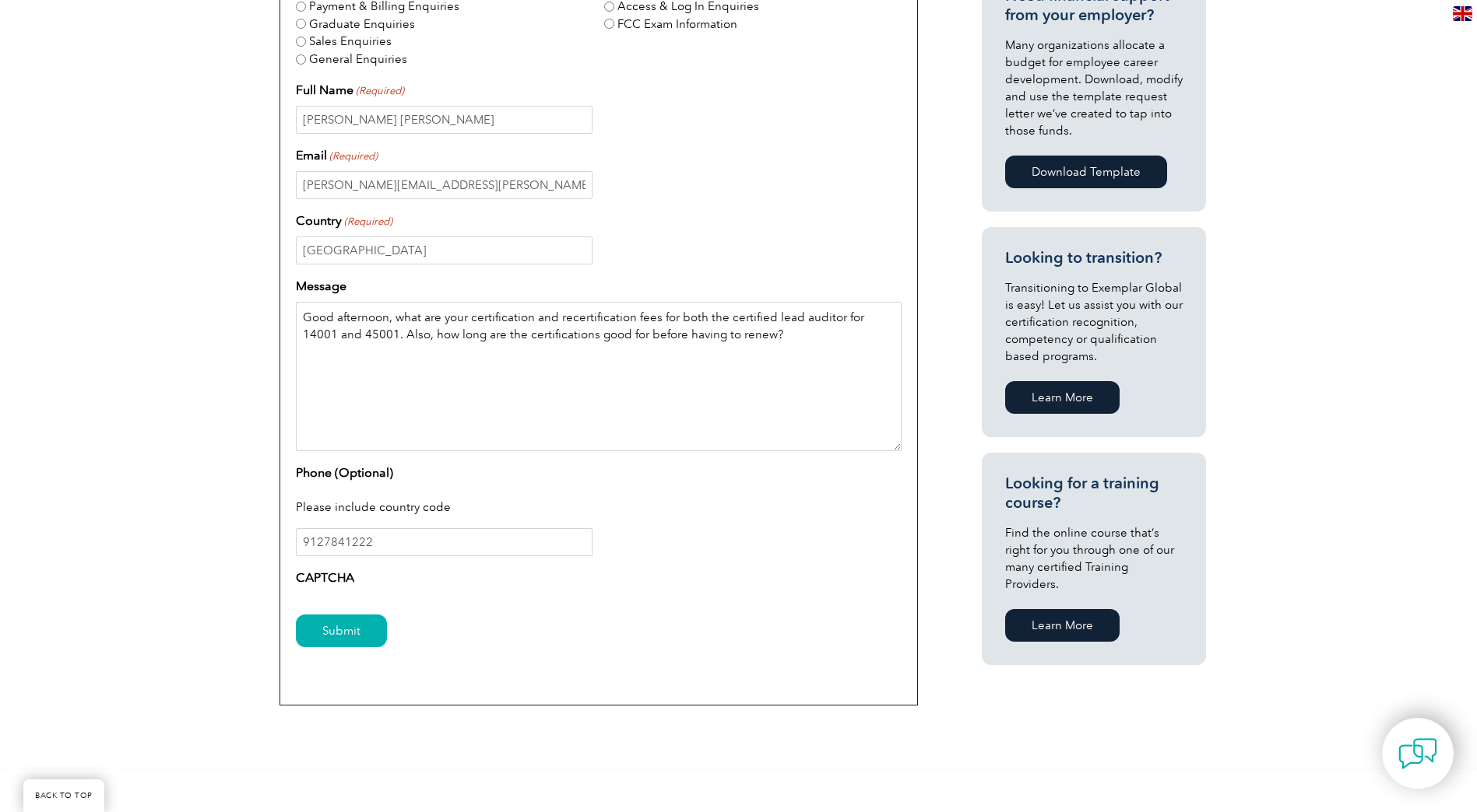
click at [364, 333] on textarea "Good afternoon, what are your certification and recertification fees for both t…" at bounding box center [598, 377] width 606 height 150
click at [851, 320] on textarea "Good afternoon, what are your certification and recertification fees for both t…" at bounding box center [598, 377] width 606 height 150
type textarea "Good afternoon, what are your certification and recertification fees for both t…"
click at [335, 620] on input "Submit" at bounding box center [341, 631] width 91 height 33
click at [355, 641] on input "Submit" at bounding box center [341, 631] width 91 height 33
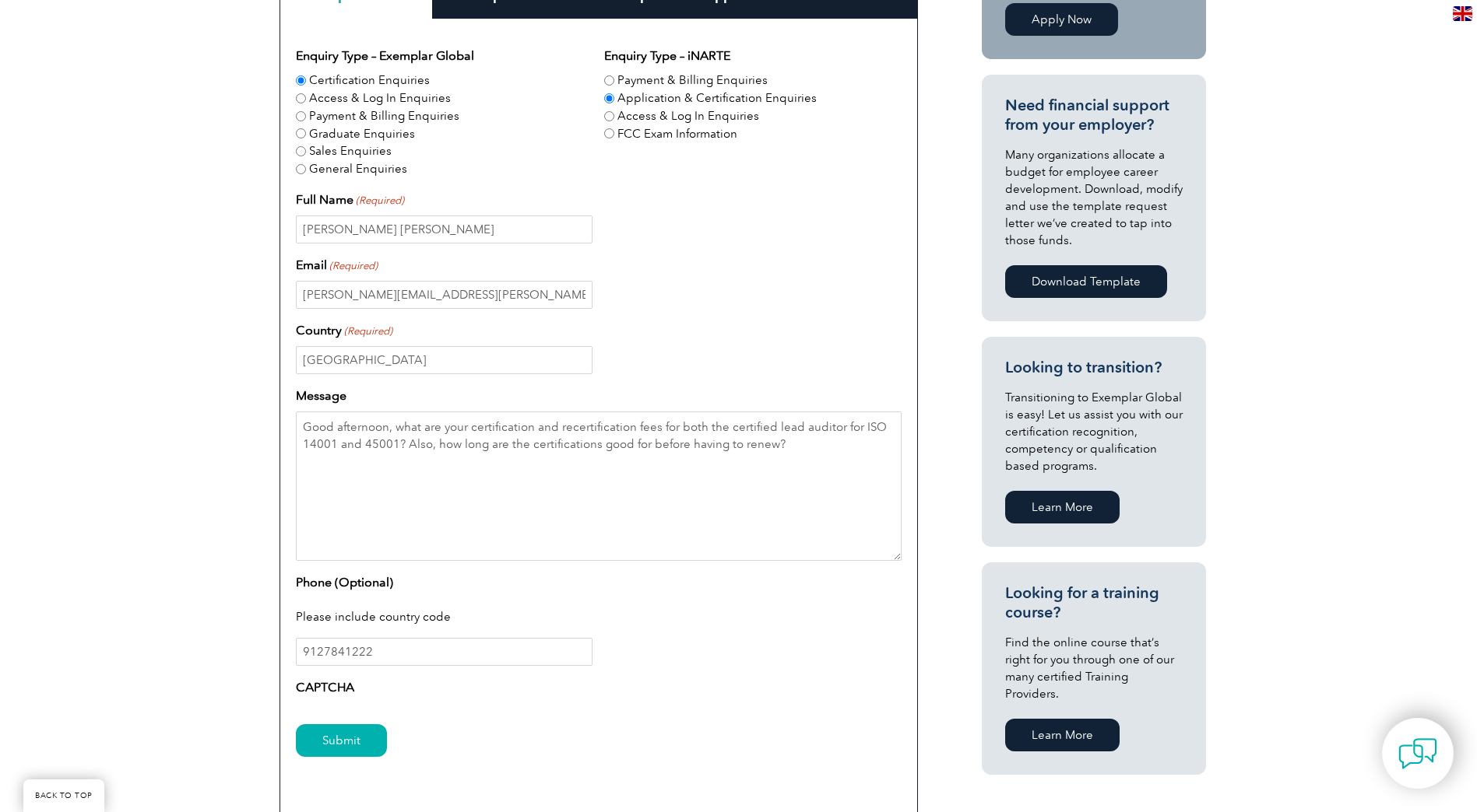
scroll to position [545, 0]
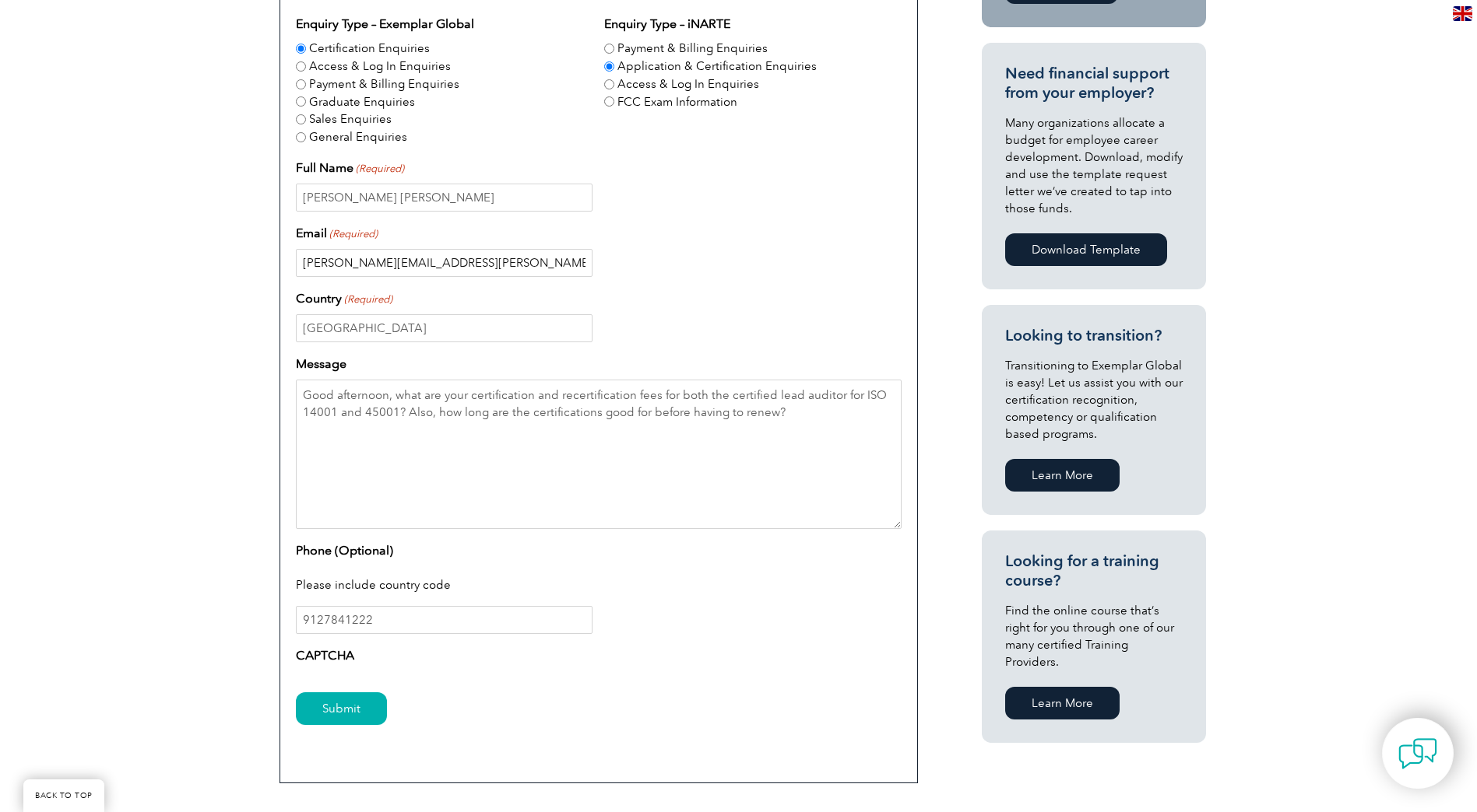
click at [489, 268] on input "travis.manning@gulfstream.com" at bounding box center [444, 263] width 297 height 28
drag, startPoint x: 687, startPoint y: 278, endPoint x: 596, endPoint y: 294, distance: 92.4
click at [685, 278] on div "Enquiry Type – Exemplar Global Certification Enquiries Access & Log In Enquirie…" at bounding box center [598, 343] width 606 height 657
click at [565, 322] on input "United States" at bounding box center [444, 328] width 297 height 28
click at [708, 457] on textarea "Good afternoon, what are your certification and recertification fees for both t…" at bounding box center [598, 454] width 606 height 150
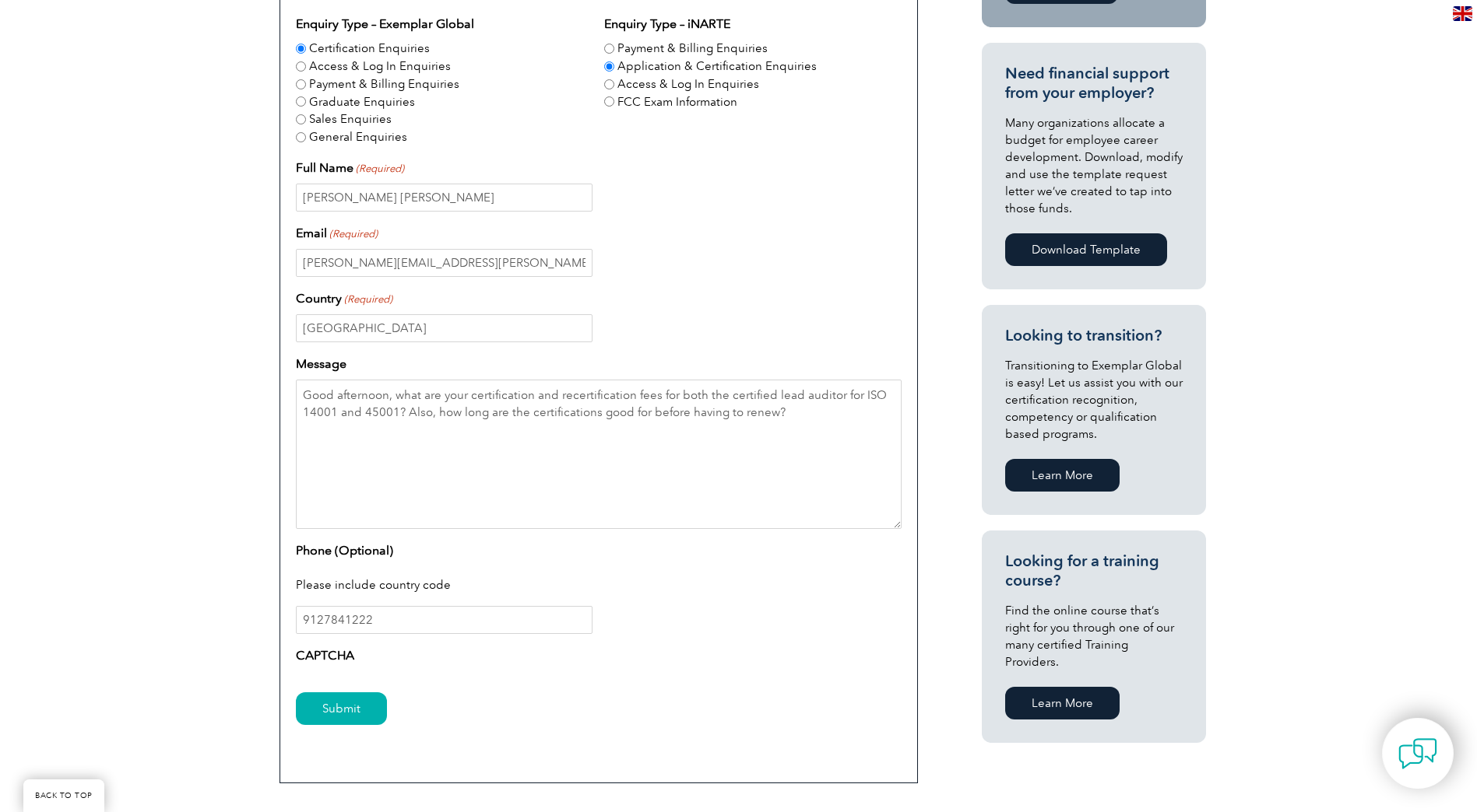
click at [494, 638] on div "Enquiry Type – Exemplar Global Certification Enquiries Access & Log In Enquirie…" at bounding box center [598, 343] width 606 height 657
drag, startPoint x: 449, startPoint y: 621, endPoint x: 431, endPoint y: 627, distance: 19.0
click at [449, 621] on input "9127841222" at bounding box center [444, 620] width 297 height 28
click at [311, 727] on div "Submit" at bounding box center [598, 710] width 606 height 68
click at [312, 718] on input "Submit" at bounding box center [341, 709] width 91 height 33
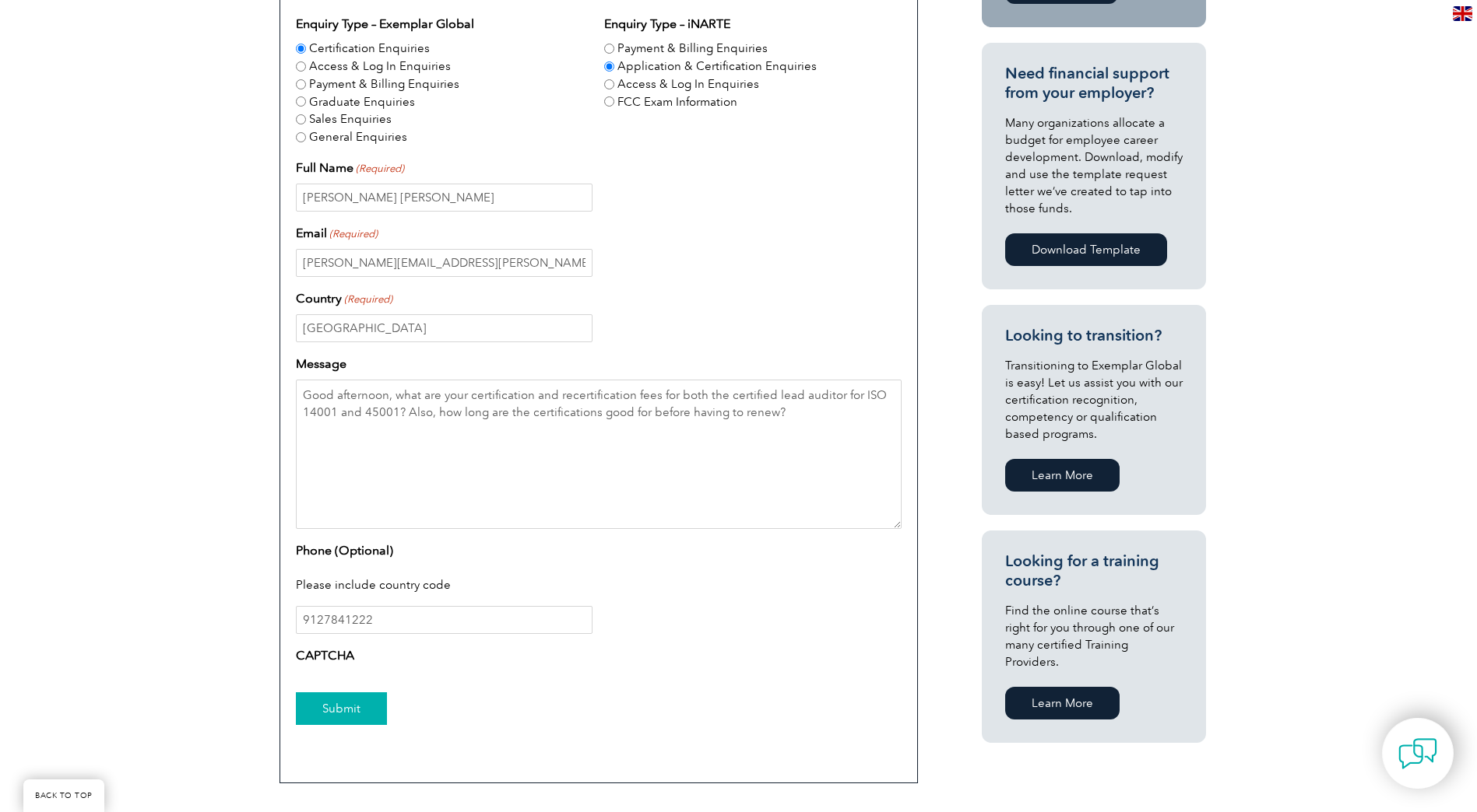
click at [312, 717] on input "Submit" at bounding box center [341, 709] width 91 height 33
click at [312, 716] on input "Submit" at bounding box center [341, 709] width 91 height 33
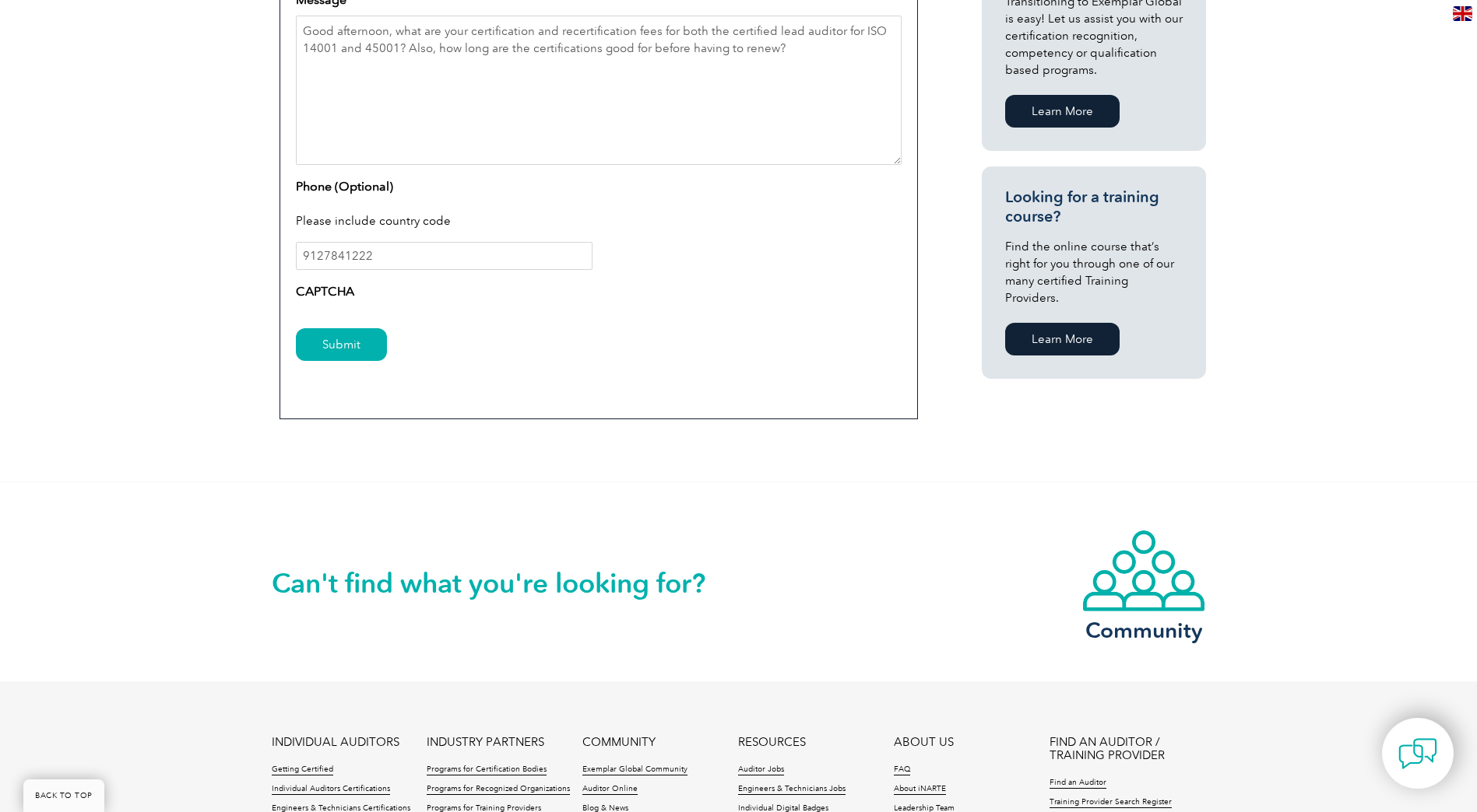
scroll to position [1202, 0]
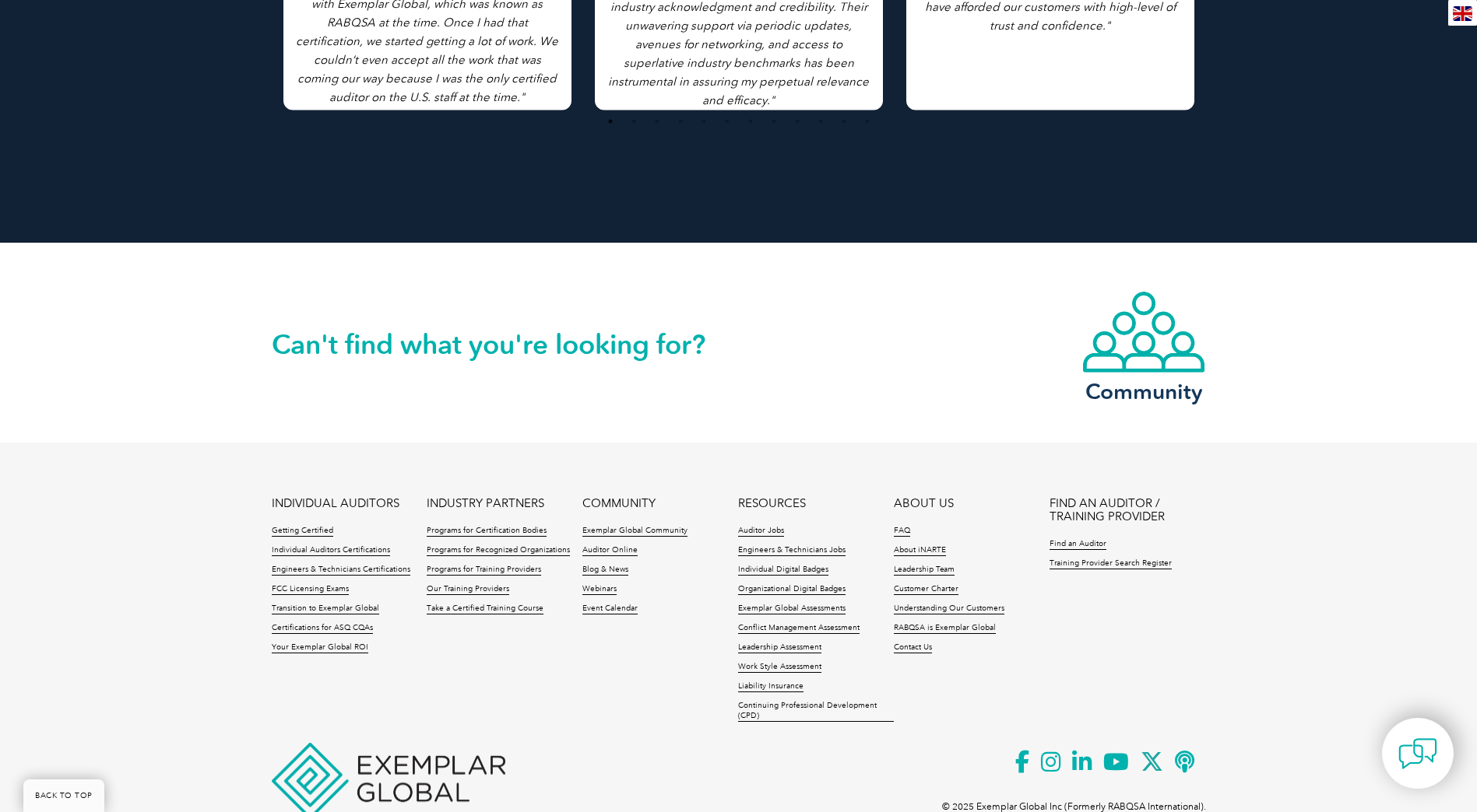
scroll to position [3450, 0]
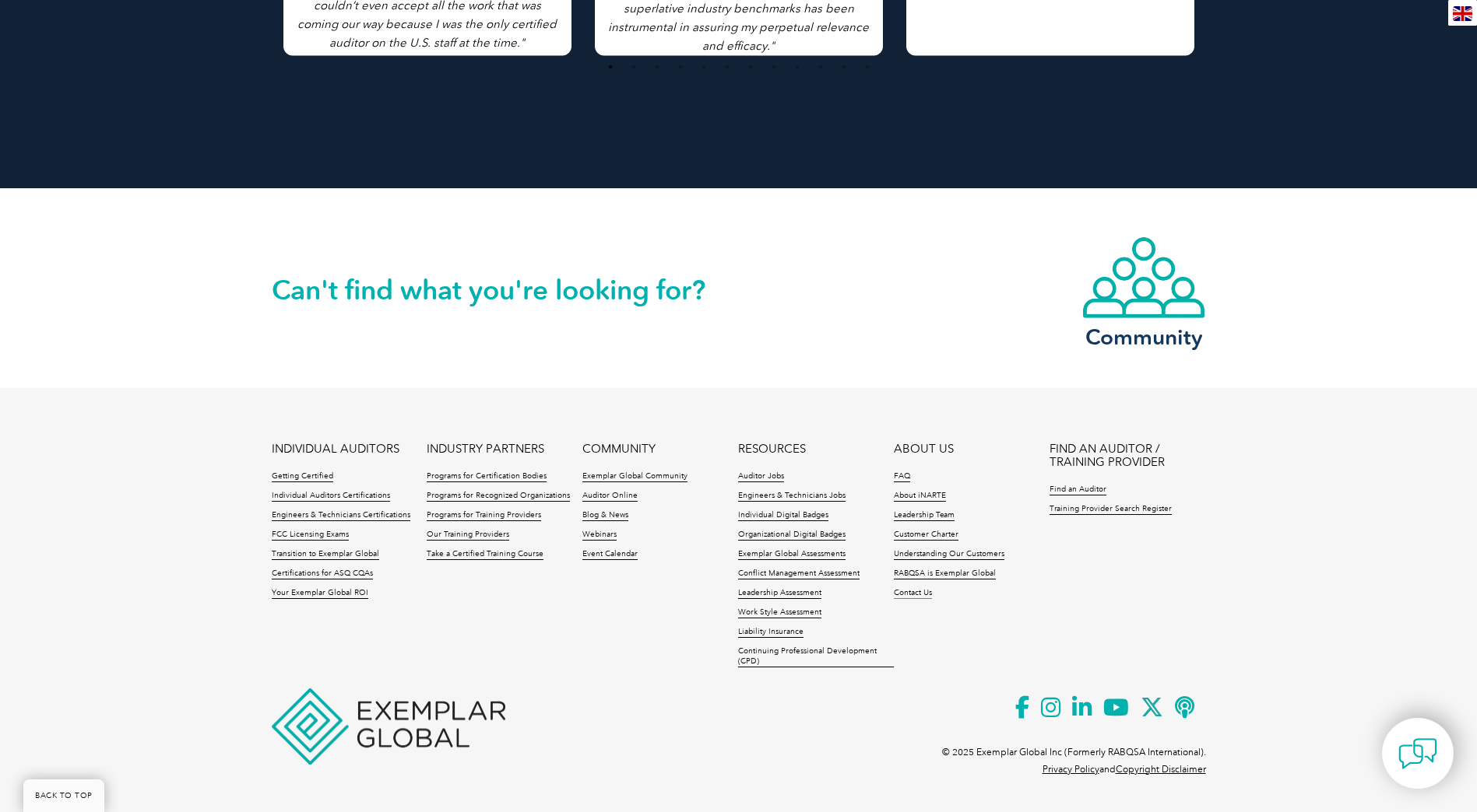
click at [915, 596] on link "Contact Us" at bounding box center [913, 593] width 39 height 11
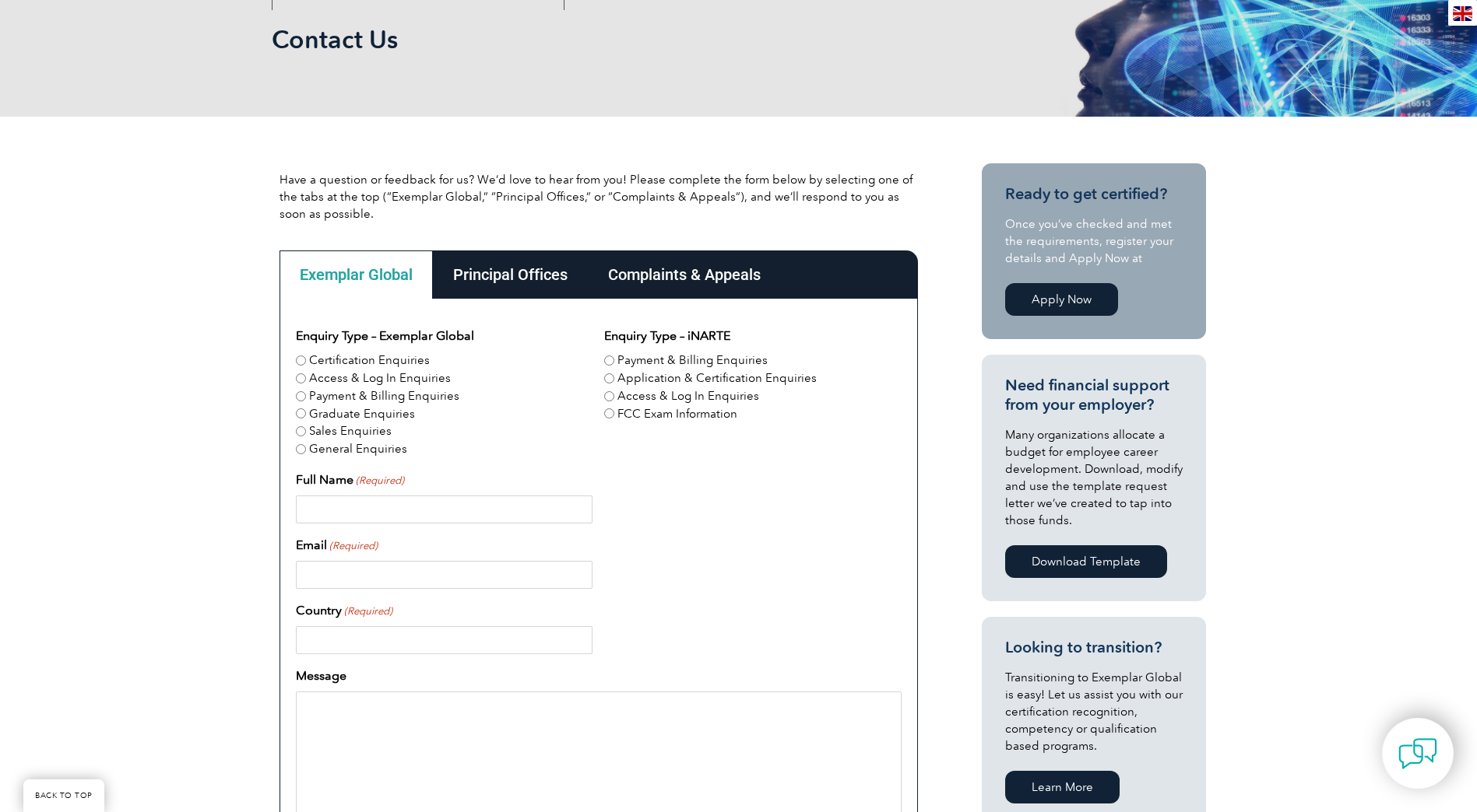
scroll to position [233, 0]
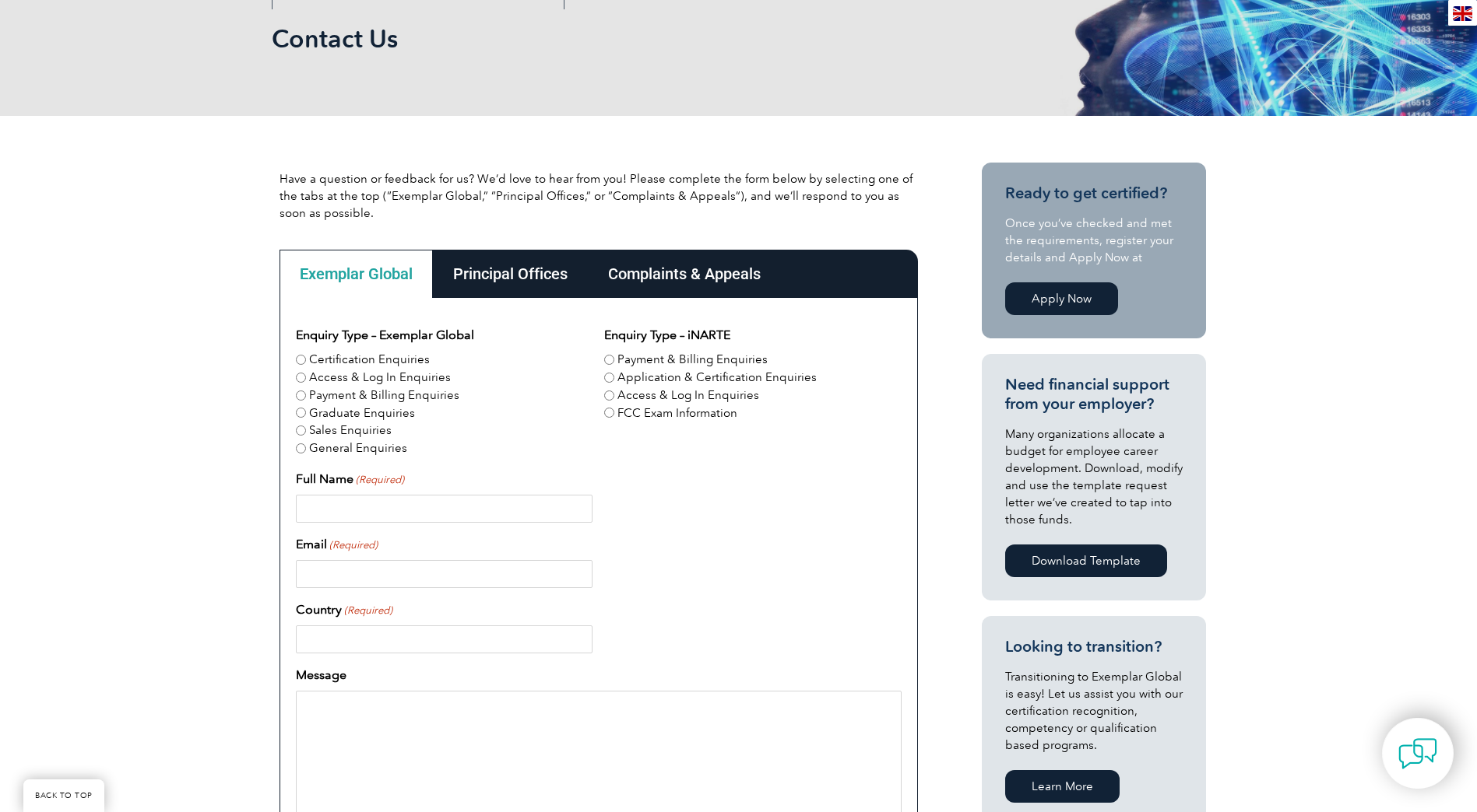
click at [300, 358] on input "Certification Enquiries" at bounding box center [301, 359] width 10 height 10
radio input "true"
click at [611, 378] on input "Application & Certification Enquiries" at bounding box center [608, 378] width 10 height 10
radio input "true"
click at [495, 496] on input "Full Name (Required)" at bounding box center [444, 509] width 297 height 28
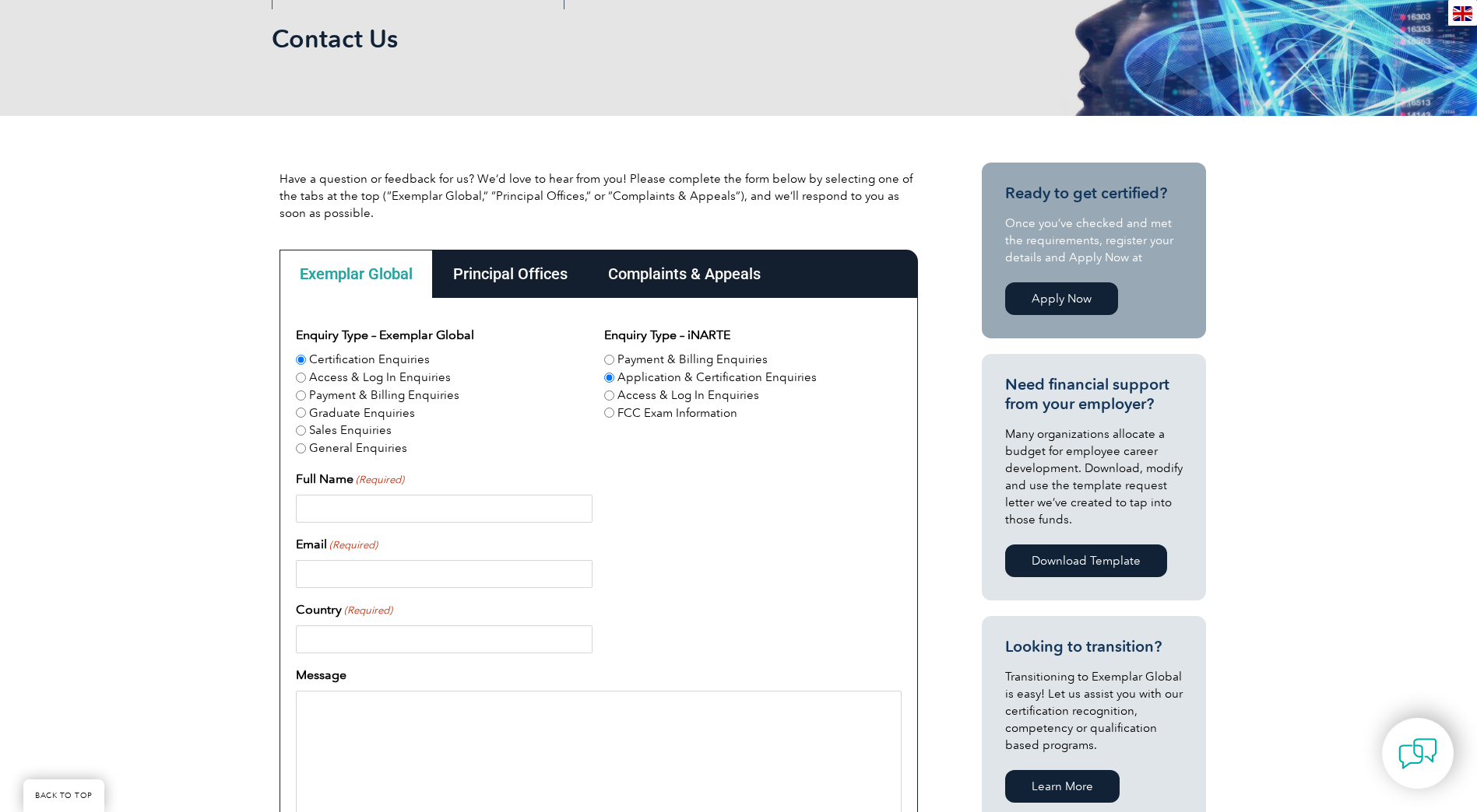
type input "[PERSON_NAME] [PERSON_NAME]"
type input "[PERSON_NAME][EMAIL_ADDRESS][PERSON_NAME][DOMAIN_NAME]"
type input "[GEOGRAPHIC_DATA]"
type input "9127841222"
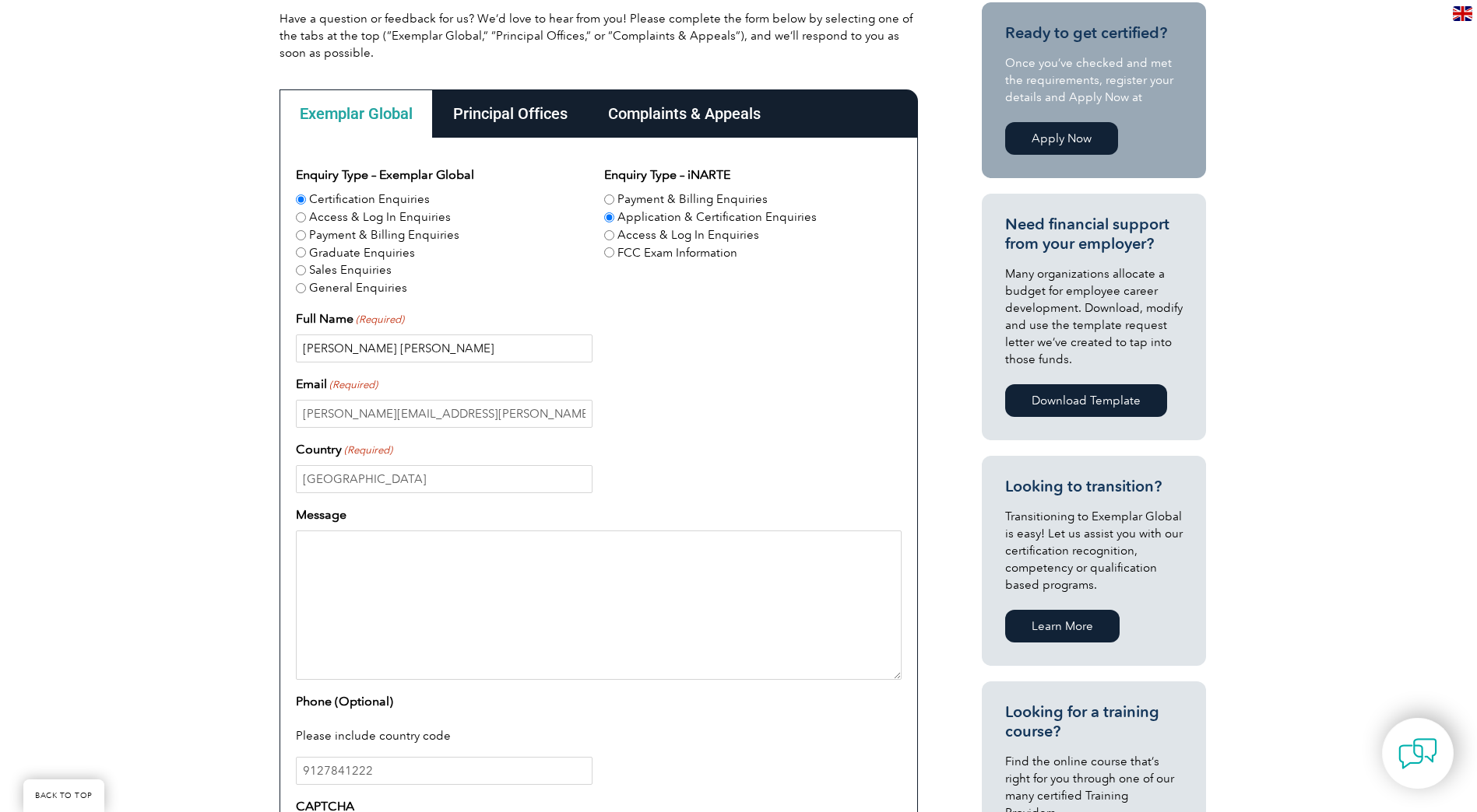
scroll to position [545, 0]
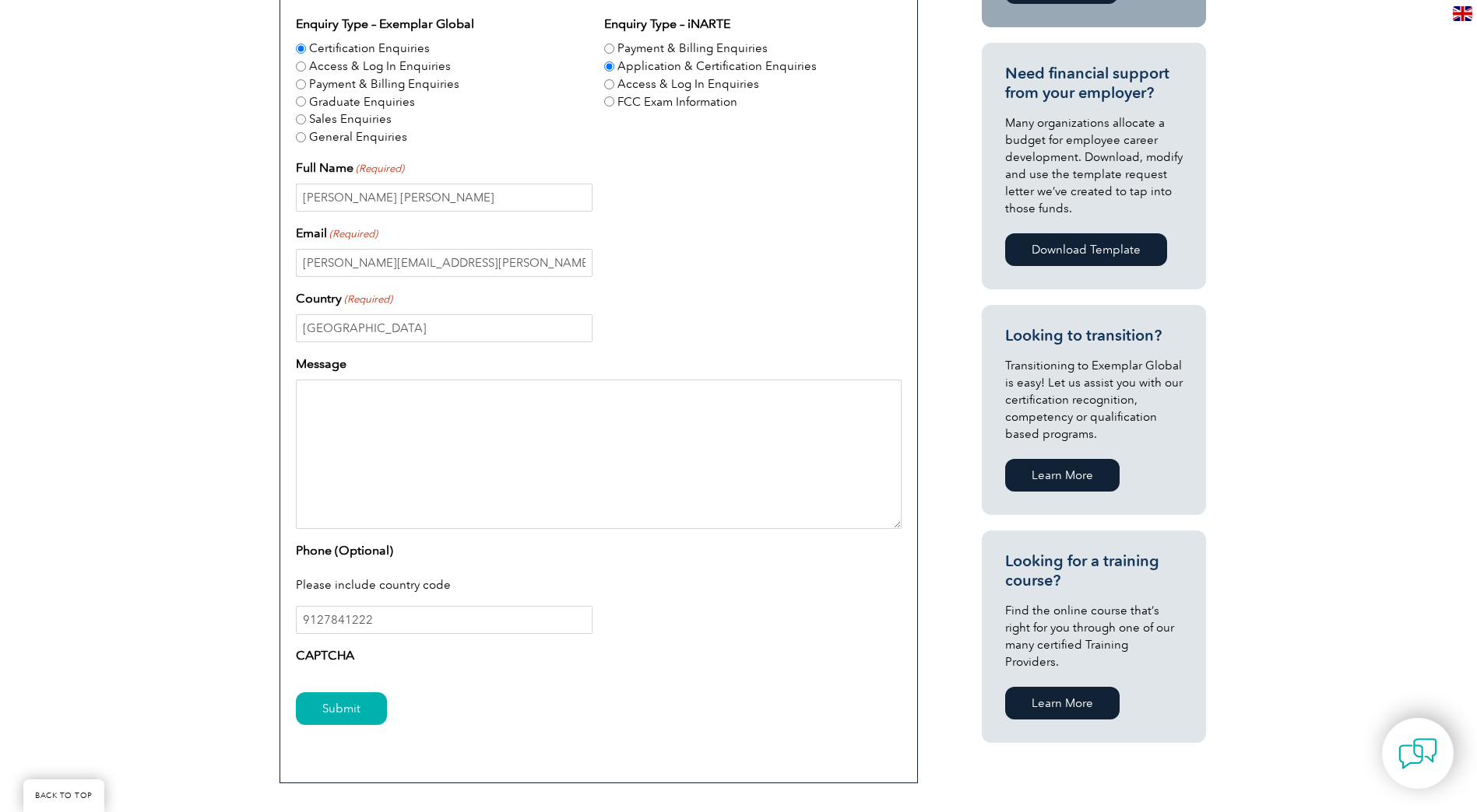
click at [475, 463] on textarea "Message" at bounding box center [598, 454] width 606 height 150
click at [446, 412] on textarea "How long are the ISO 14001 & 45001 Lead Auditor certifications good for and how…" at bounding box center [598, 454] width 606 height 150
type textarea "How long are the ISO 14001 & 45001 Lead Auditor certifications good for and how…"
click at [360, 712] on input "Submit" at bounding box center [341, 709] width 91 height 33
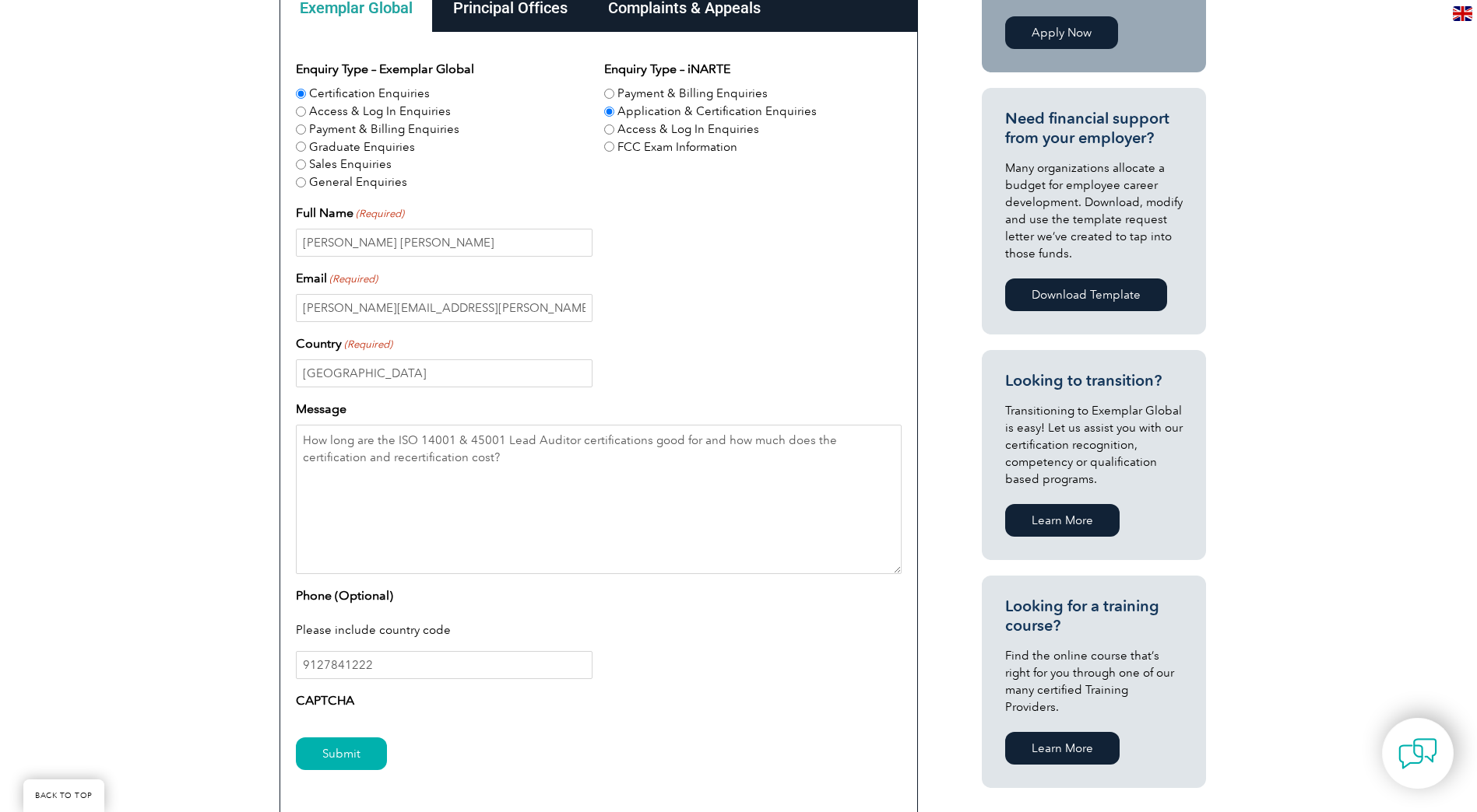
scroll to position [623, 0]
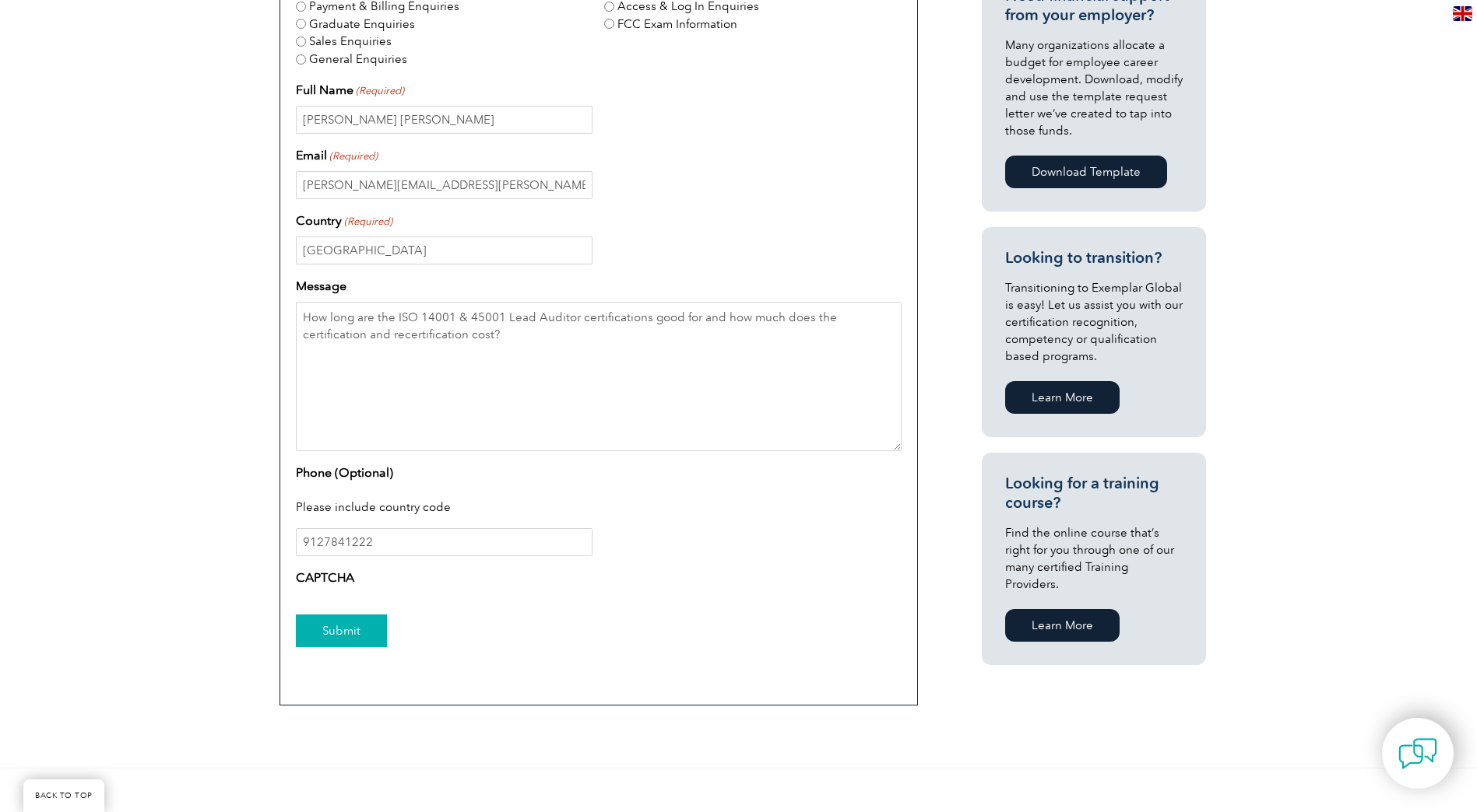
click at [320, 639] on input "Submit" at bounding box center [341, 631] width 91 height 33
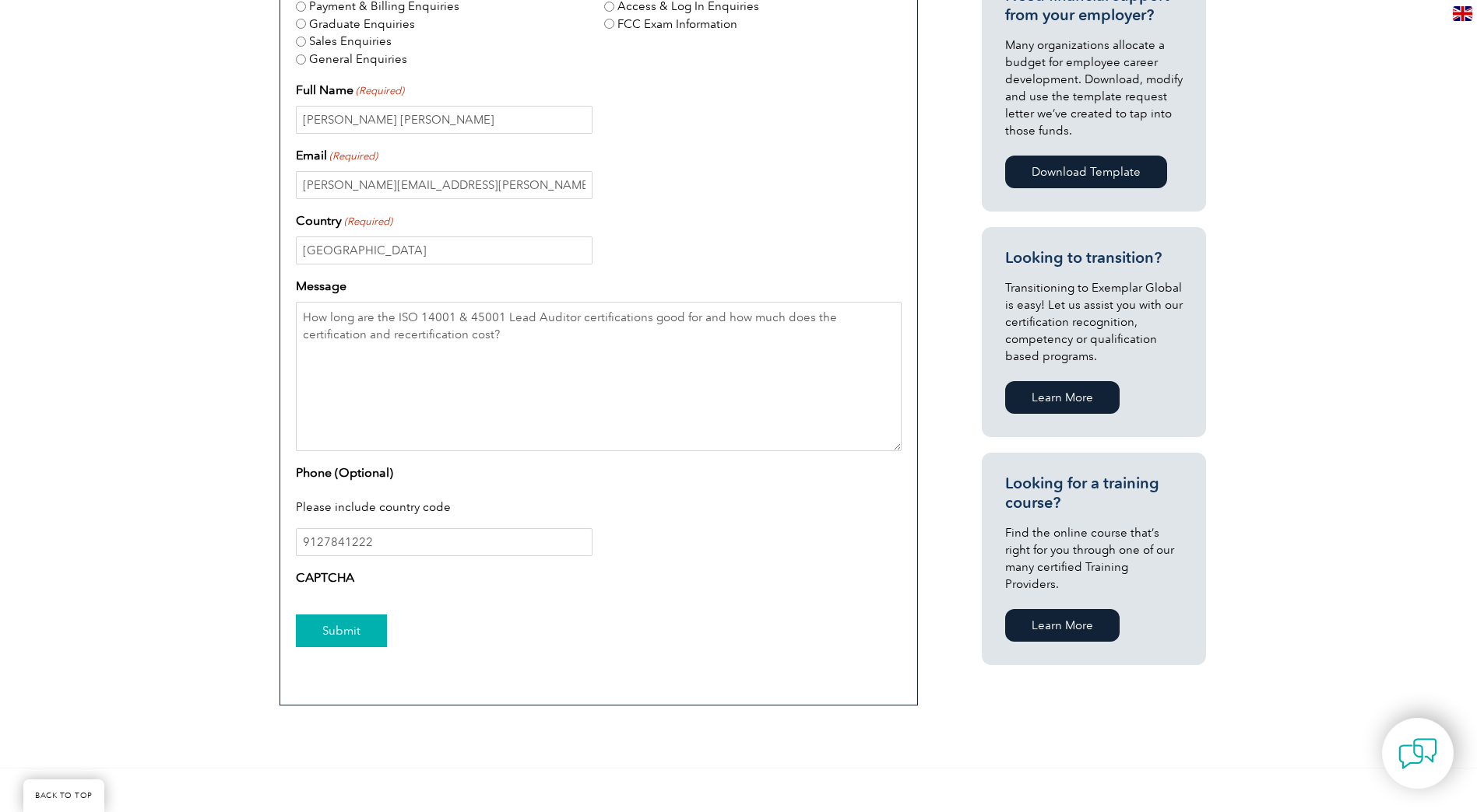
click at [320, 639] on input "Submit" at bounding box center [341, 631] width 91 height 33
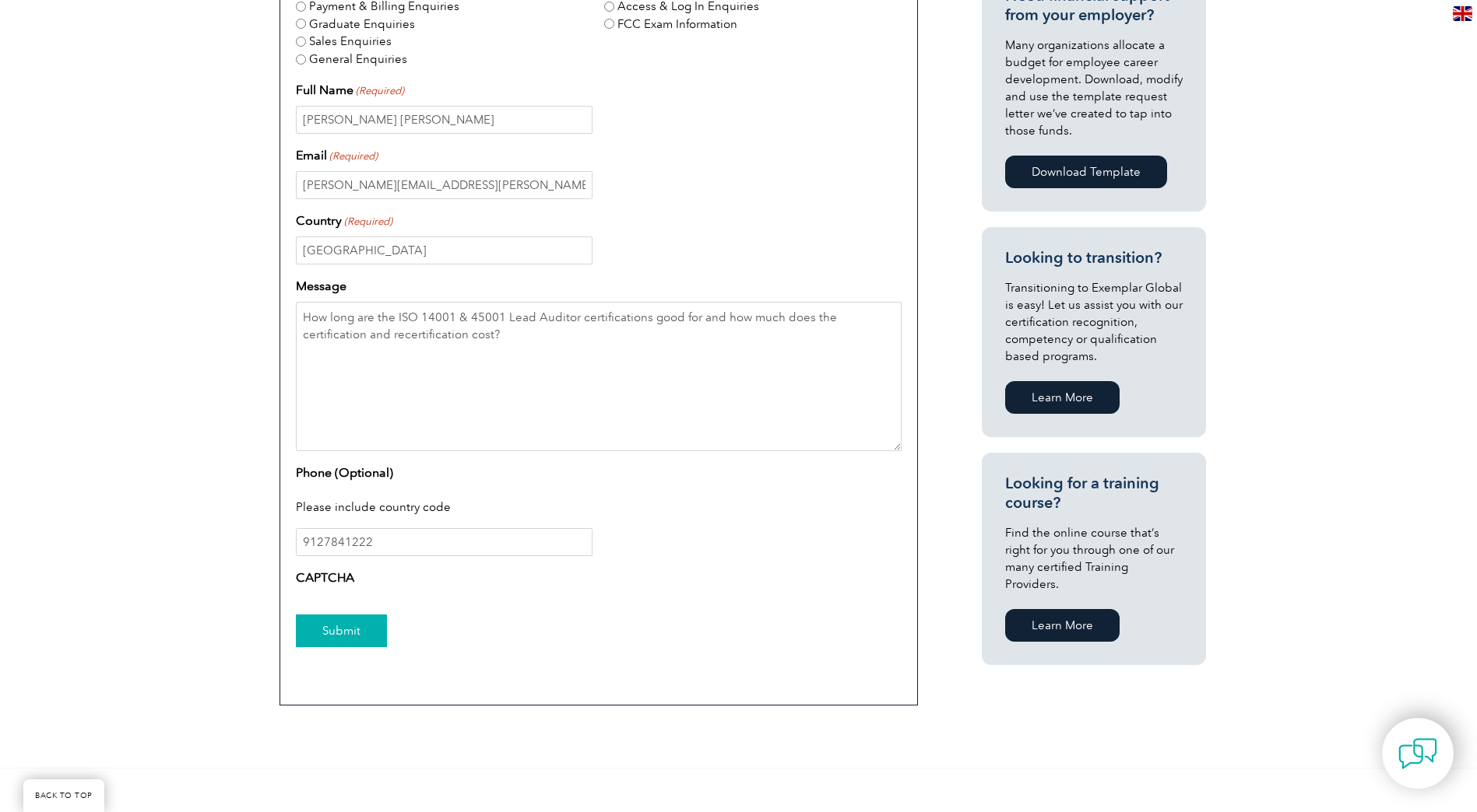
click at [320, 639] on input "Submit" at bounding box center [341, 631] width 91 height 33
click at [322, 639] on input "Submit" at bounding box center [341, 631] width 91 height 33
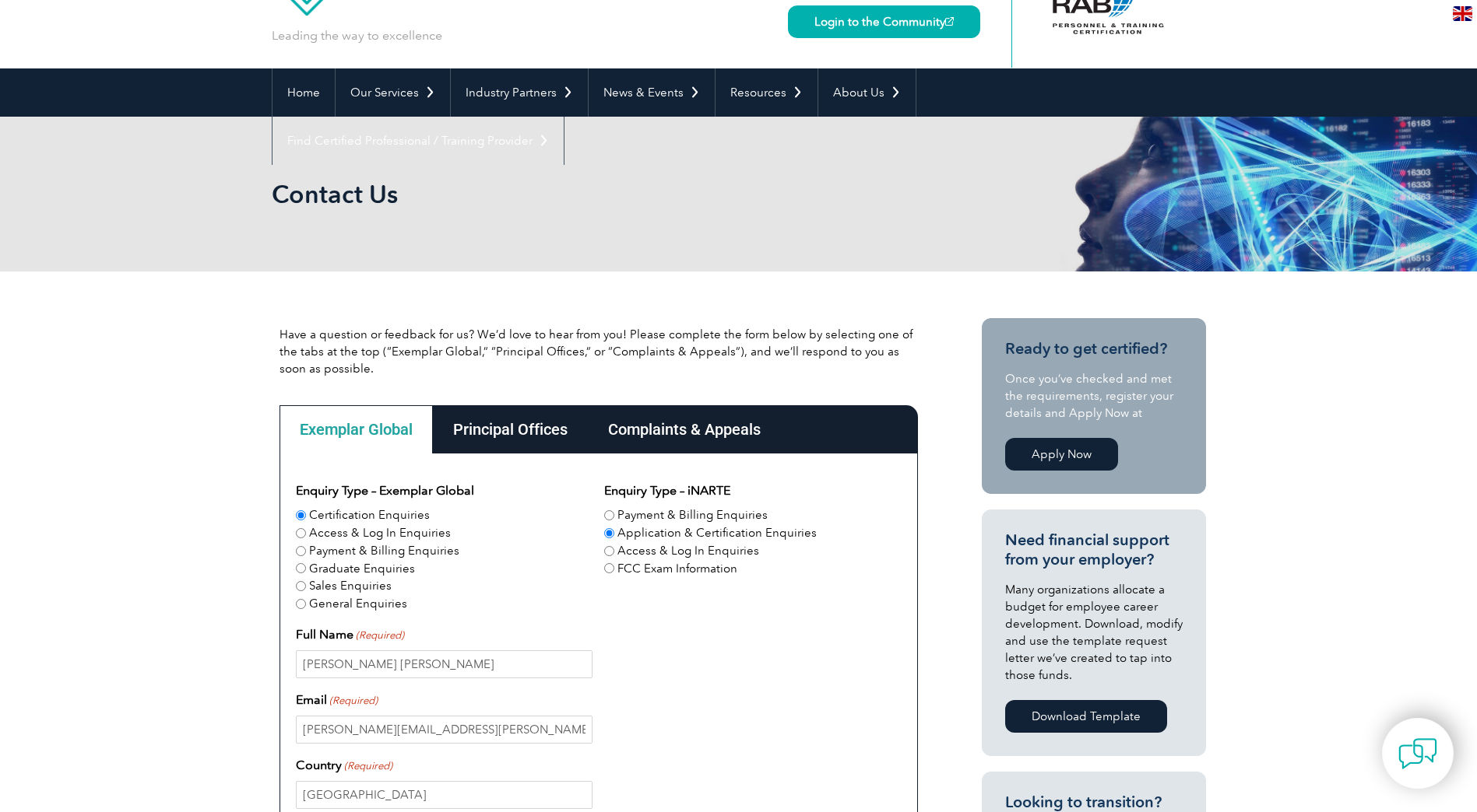
scroll to position [0, 0]
